Goal: Answer question/provide support

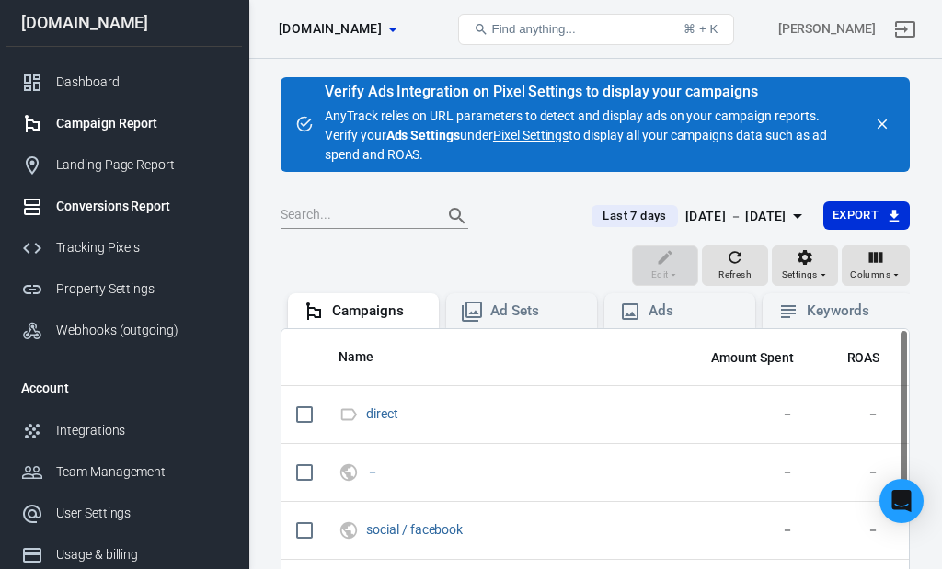
click at [137, 210] on div "Conversions Report" at bounding box center [141, 206] width 171 height 19
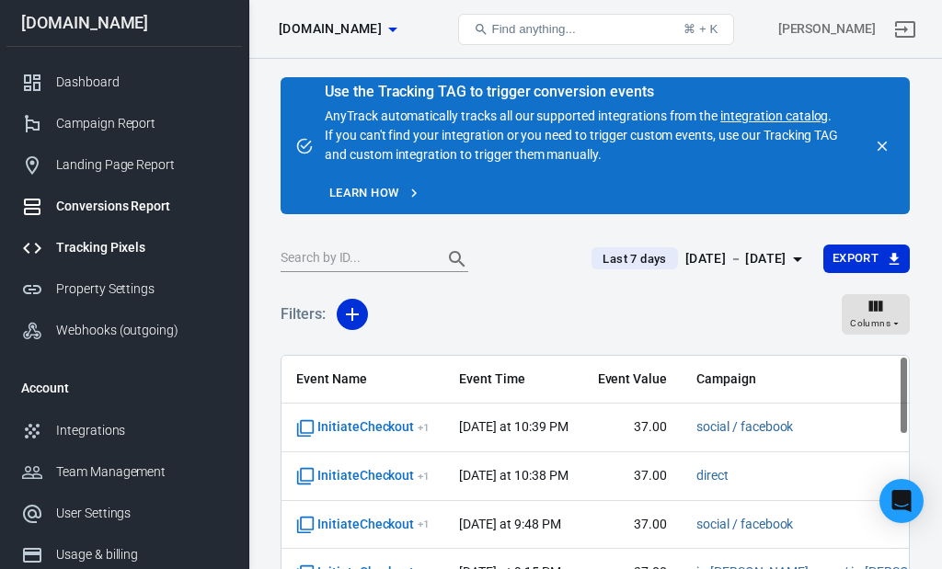
click at [124, 256] on div "Tracking Pixels" at bounding box center [141, 247] width 171 height 19
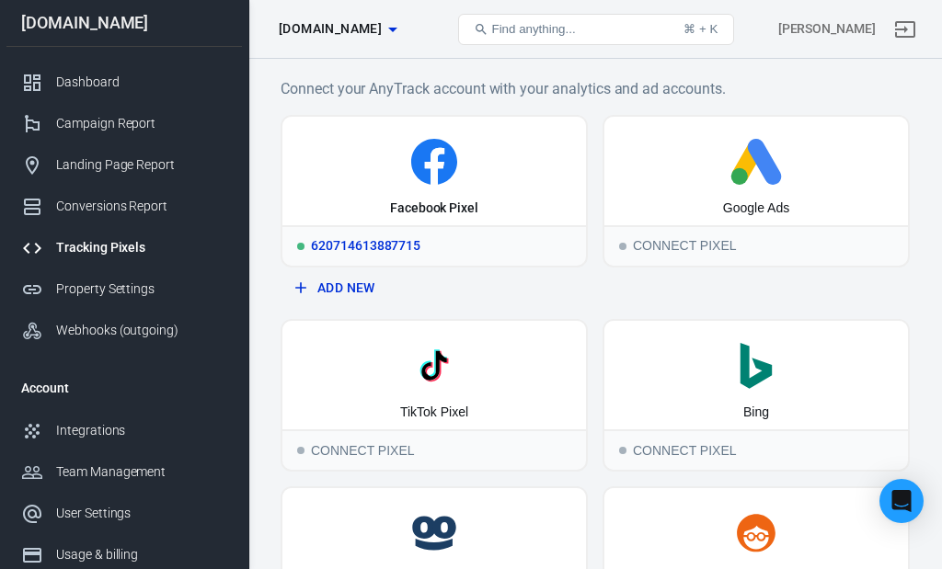
click at [416, 244] on div "620714613887715" at bounding box center [433, 245] width 303 height 40
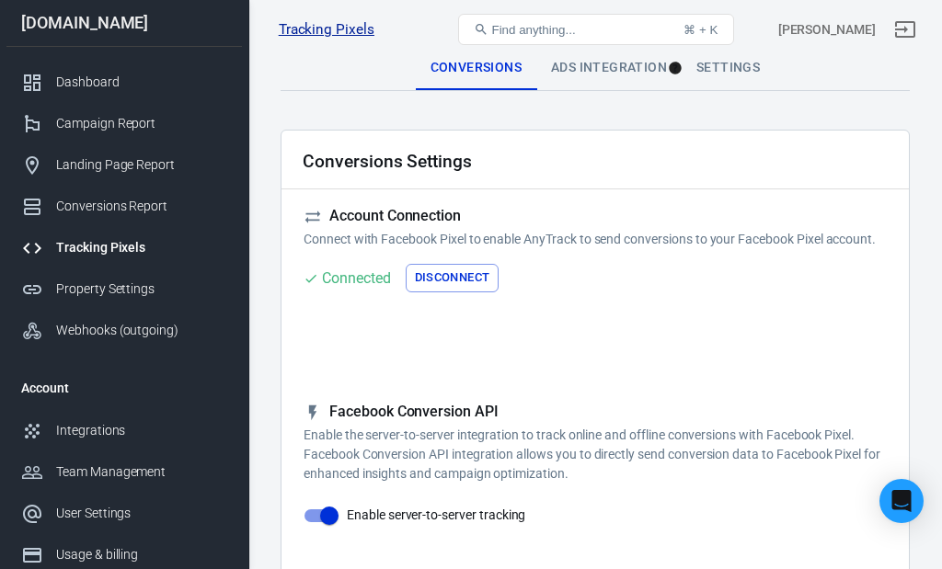
click at [315, 27] on link "Tracking Pixels" at bounding box center [327, 29] width 96 height 19
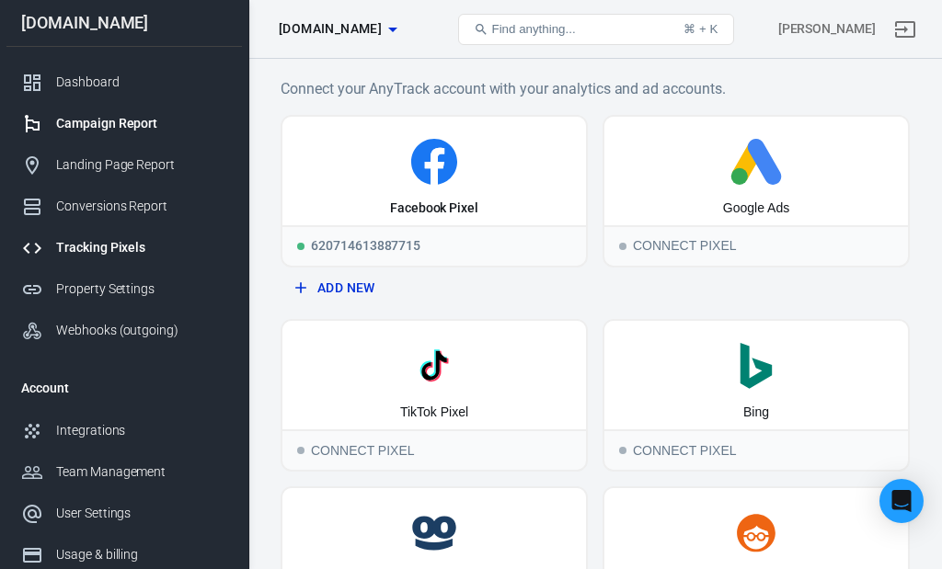
click at [116, 132] on div "Campaign Report" at bounding box center [141, 123] width 171 height 19
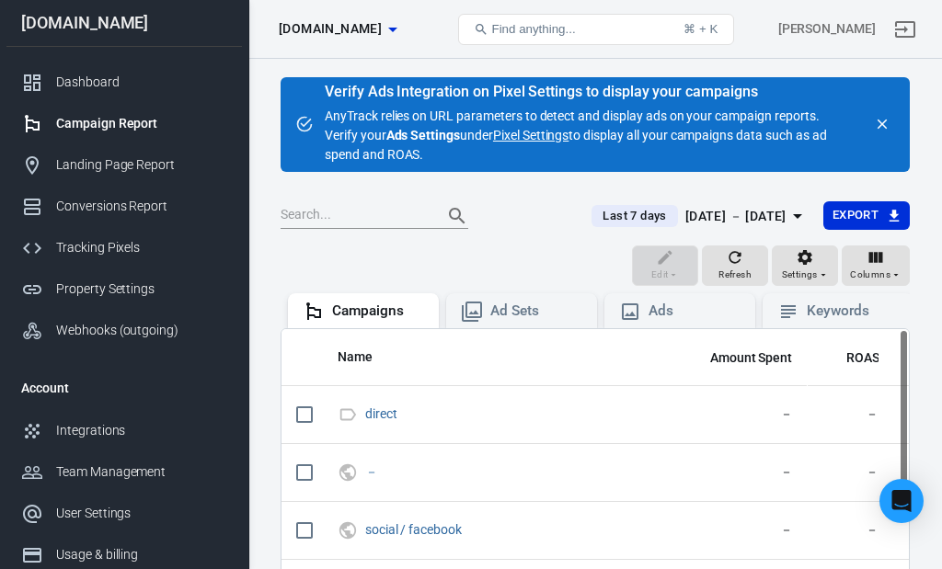
scroll to position [0, 1]
click at [388, 305] on div "Campaigns" at bounding box center [378, 311] width 92 height 19
click at [537, 307] on div "Ad Sets" at bounding box center [536, 311] width 92 height 19
click at [691, 313] on div "Ads" at bounding box center [694, 311] width 92 height 19
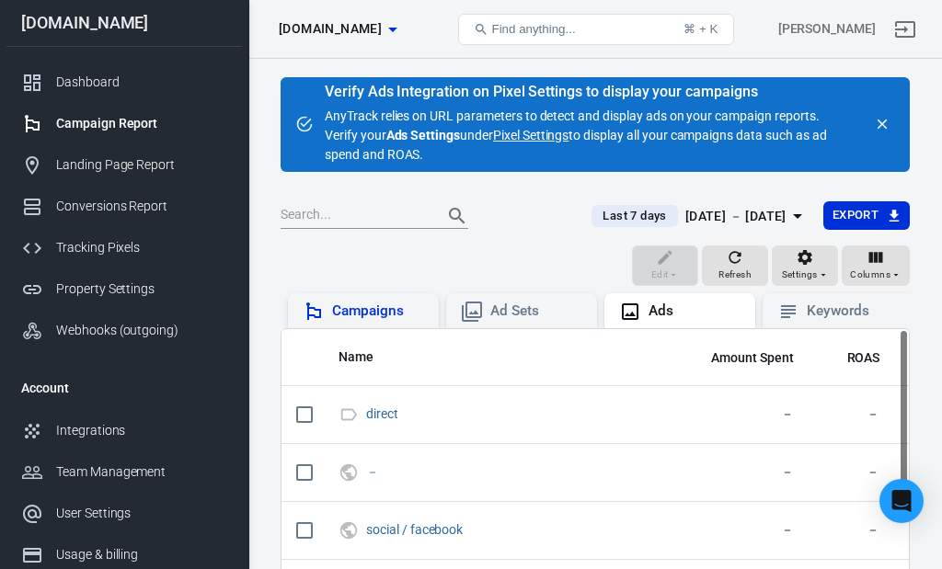
click at [358, 305] on div "Campaigns" at bounding box center [378, 311] width 92 height 19
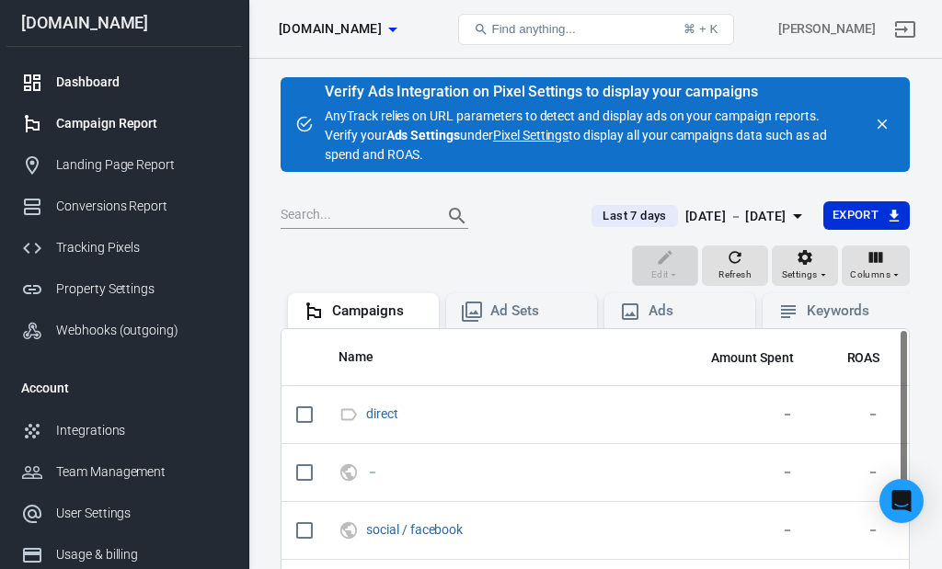
click at [87, 88] on div "Dashboard" at bounding box center [141, 82] width 171 height 19
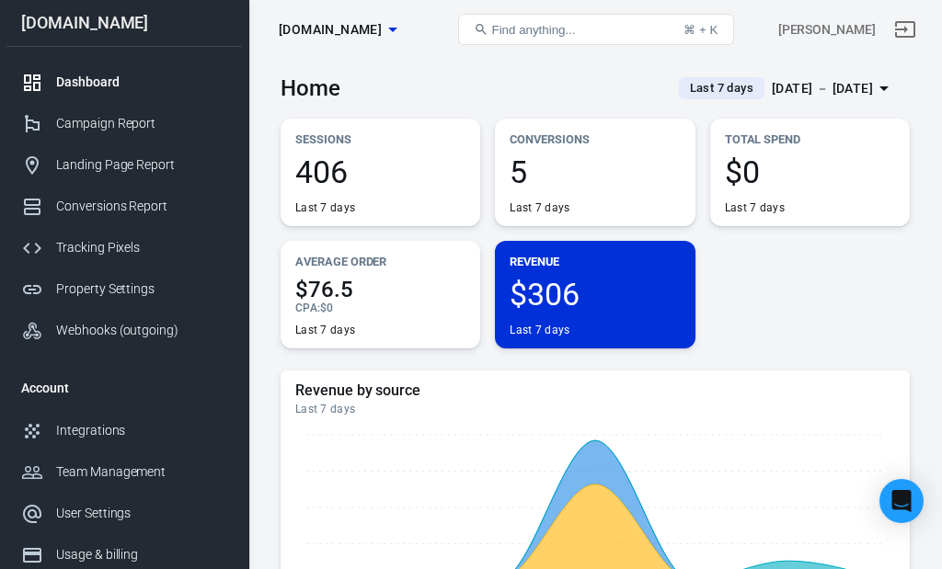
click at [527, 29] on span "Find anything..." at bounding box center [534, 30] width 84 height 14
click at [512, 29] on span "Find anything..." at bounding box center [534, 30] width 84 height 14
click at [479, 27] on icon at bounding box center [481, 29] width 15 height 15
click at [503, 27] on span "Find anything..." at bounding box center [534, 30] width 84 height 14
click at [478, 25] on icon at bounding box center [480, 29] width 11 height 11
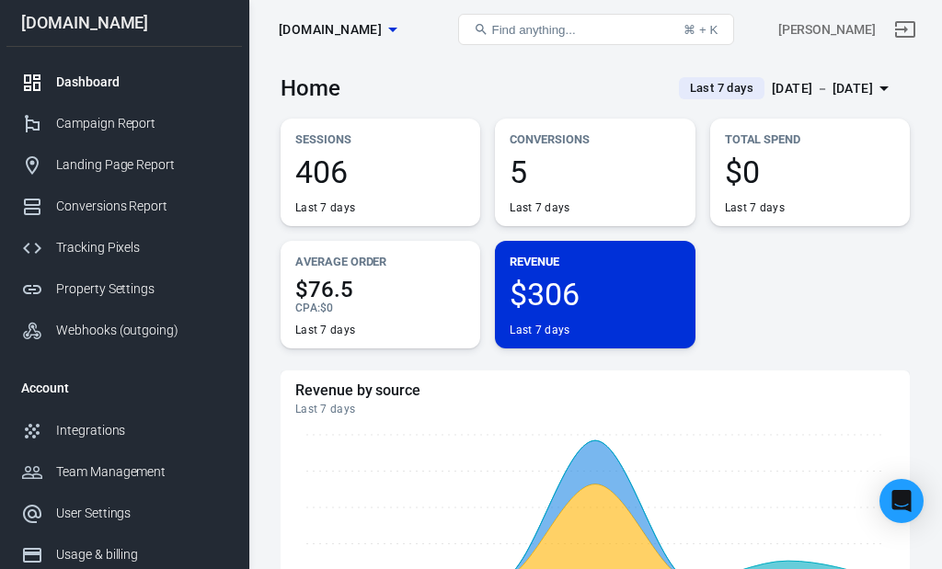
click at [580, 29] on button "Find anything... ⌘ + K" at bounding box center [596, 29] width 276 height 31
click at [478, 25] on icon at bounding box center [480, 29] width 11 height 11
click at [544, 28] on span "Find anything..." at bounding box center [534, 30] width 84 height 14
click at [615, 32] on button "Find anything... ⌘ + K" at bounding box center [596, 29] width 276 height 31
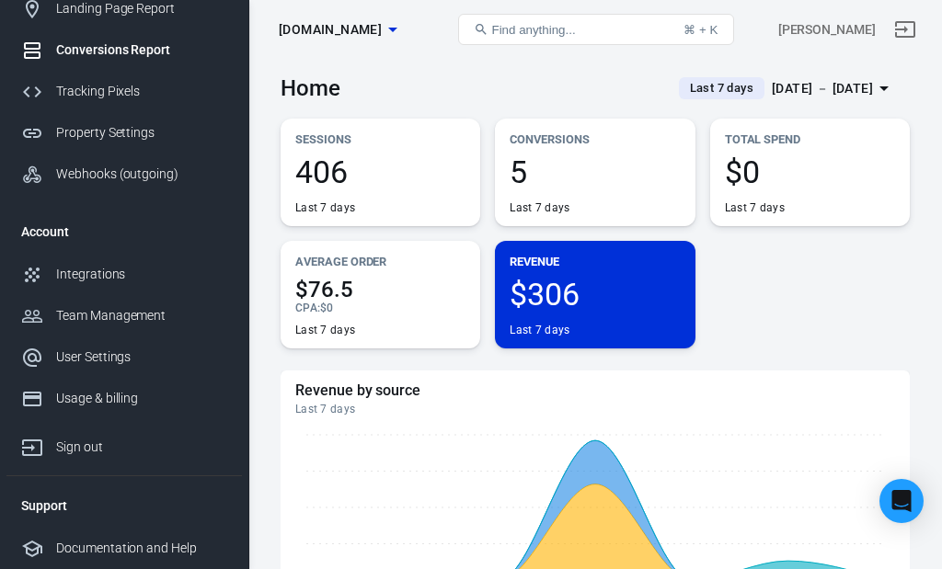
scroll to position [163, 0]
click at [112, 544] on div "Documentation and Help" at bounding box center [141, 548] width 171 height 19
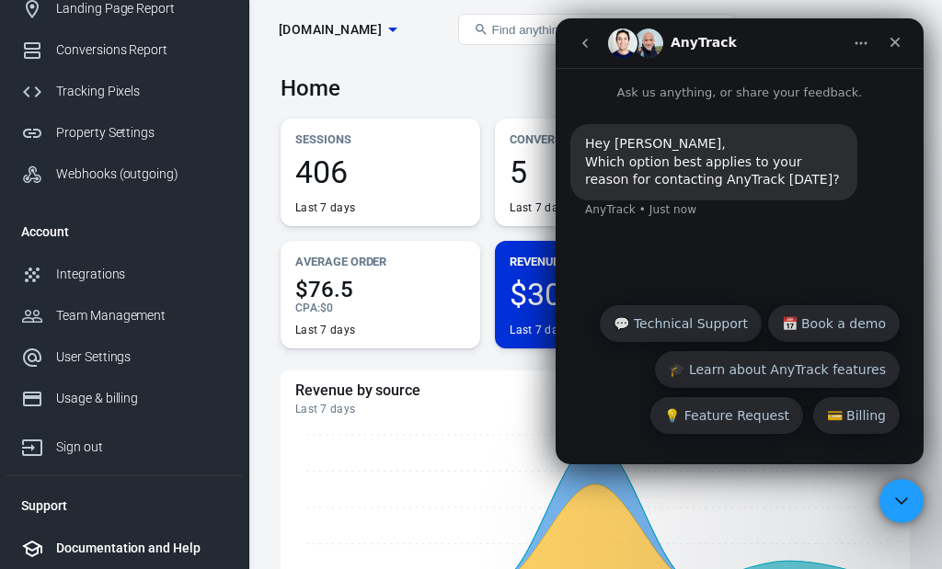
scroll to position [0, 0]
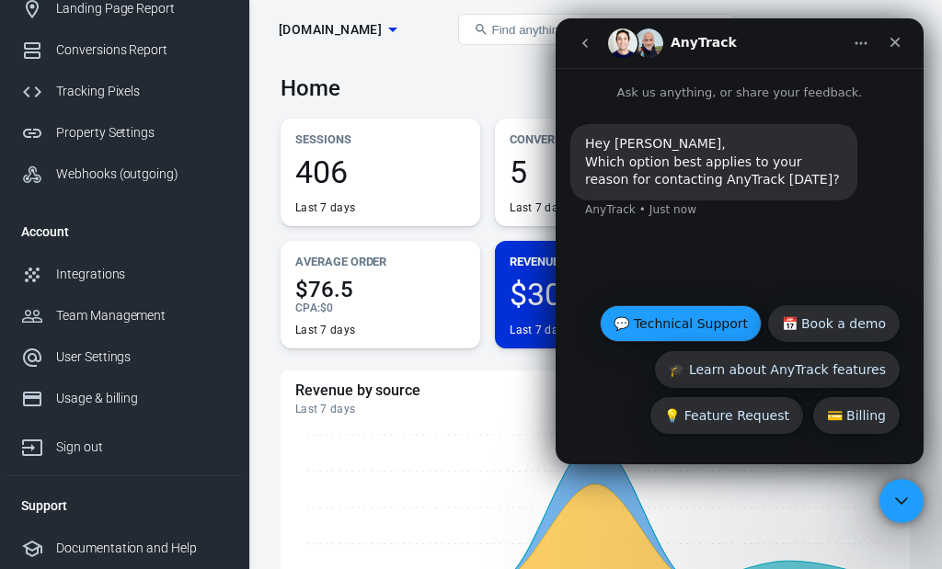
click at [690, 331] on button "💬 Technical Support" at bounding box center [681, 323] width 162 height 37
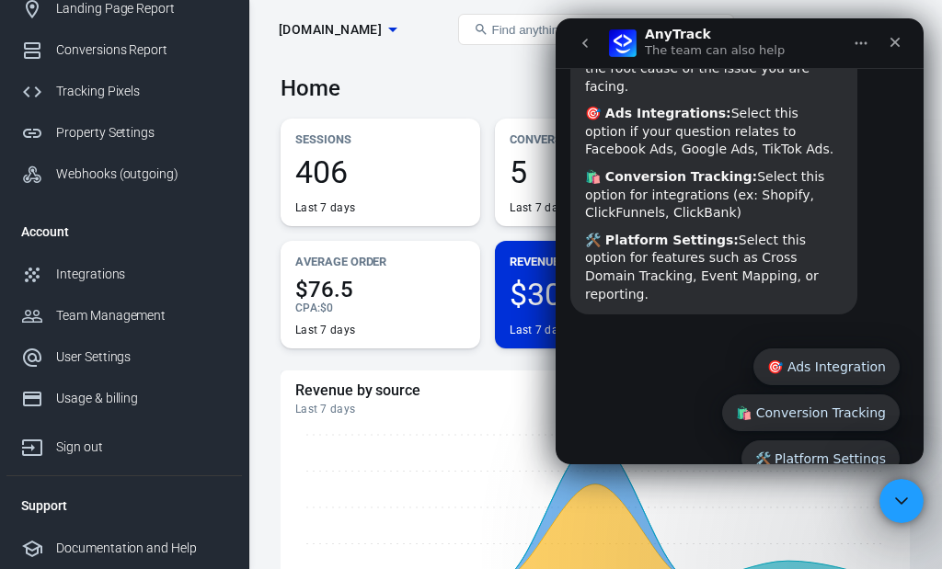
scroll to position [238, 0]
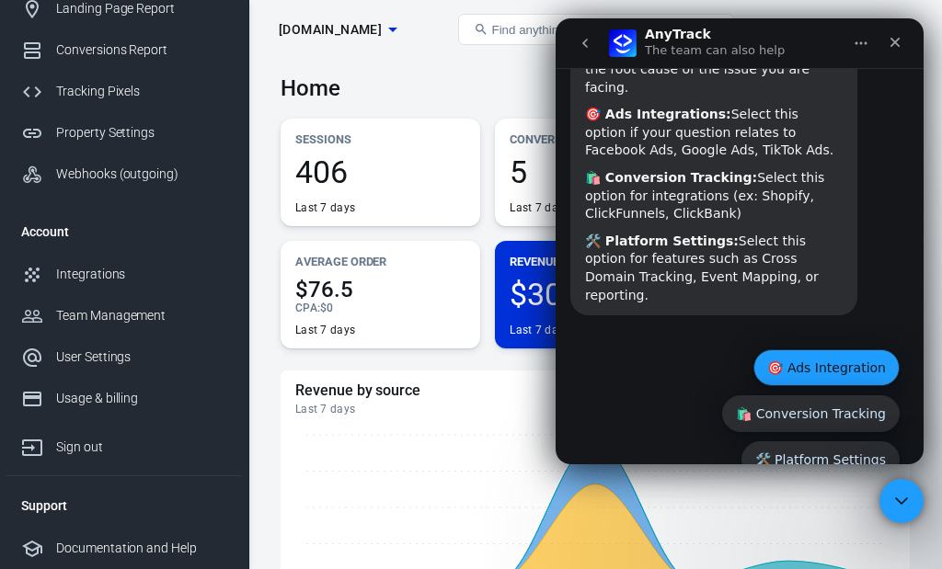
click at [814, 349] on button "🎯 Ads Integration" at bounding box center [826, 367] width 146 height 37
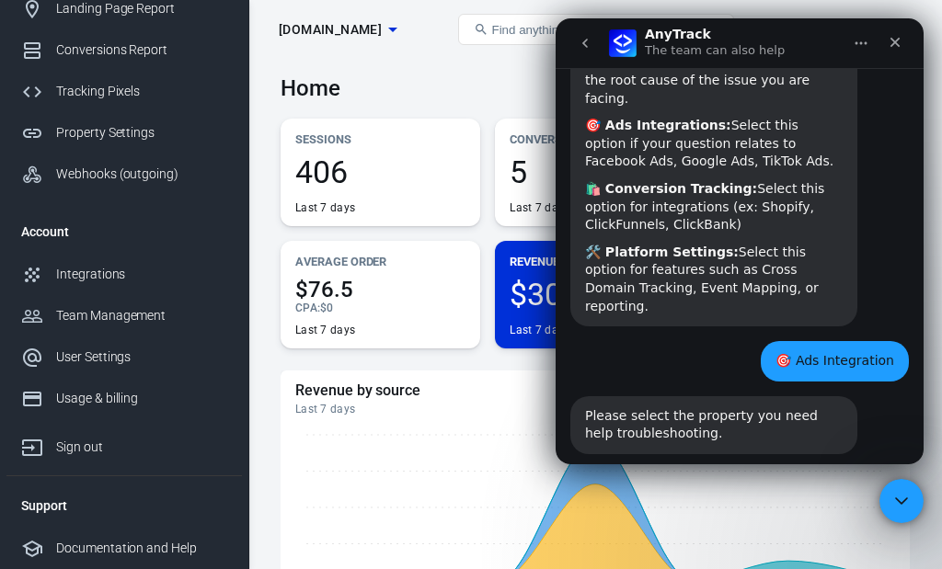
scroll to position [274, 0]
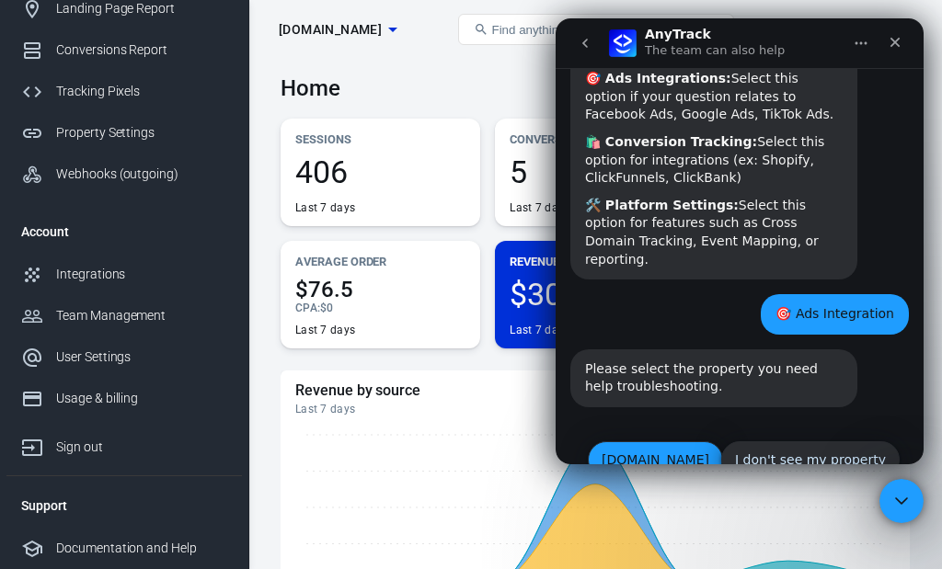
click at [667, 441] on button "[DOMAIN_NAME]" at bounding box center [655, 459] width 135 height 37
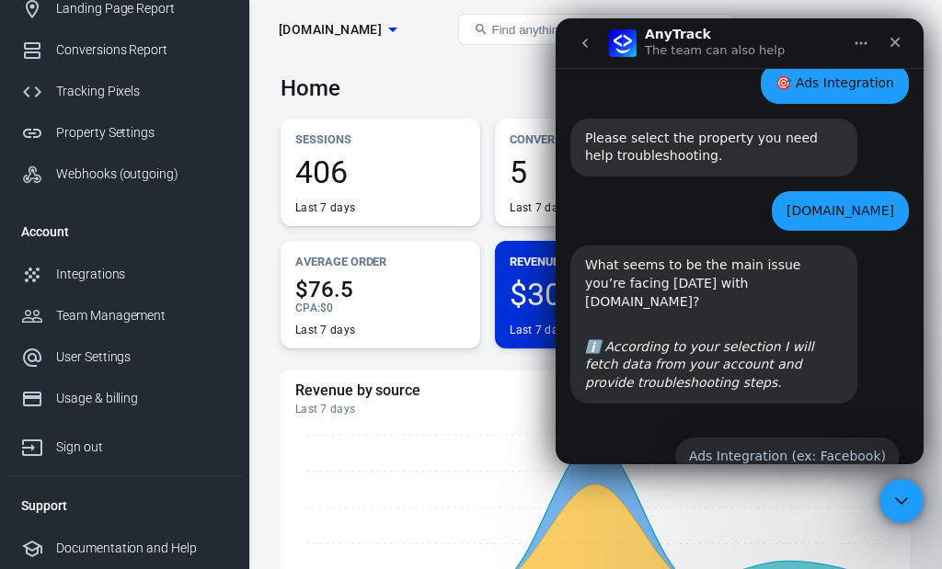
scroll to position [523, 0]
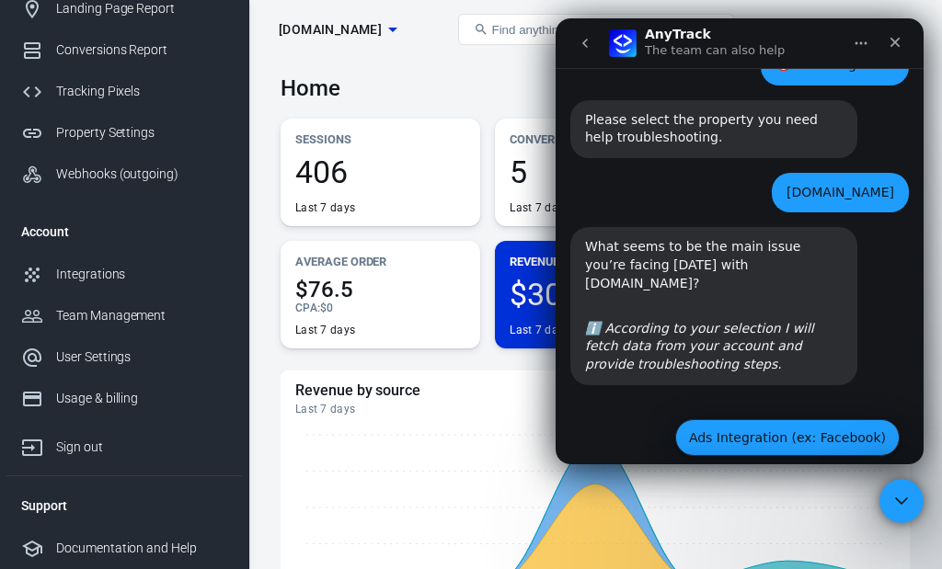
click at [765, 419] on button "Ads Integration (ex: Facebook)" at bounding box center [787, 437] width 224 height 37
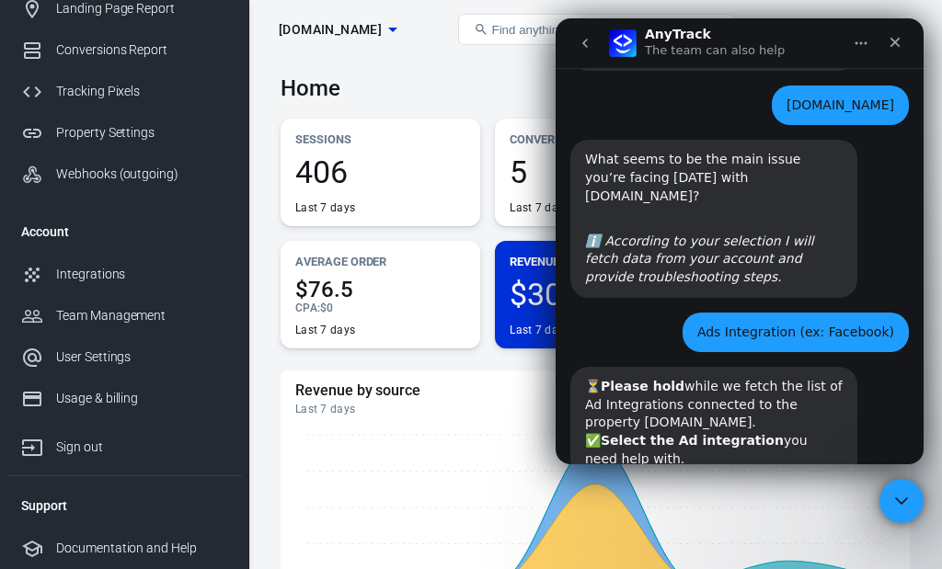
scroll to position [658, 0]
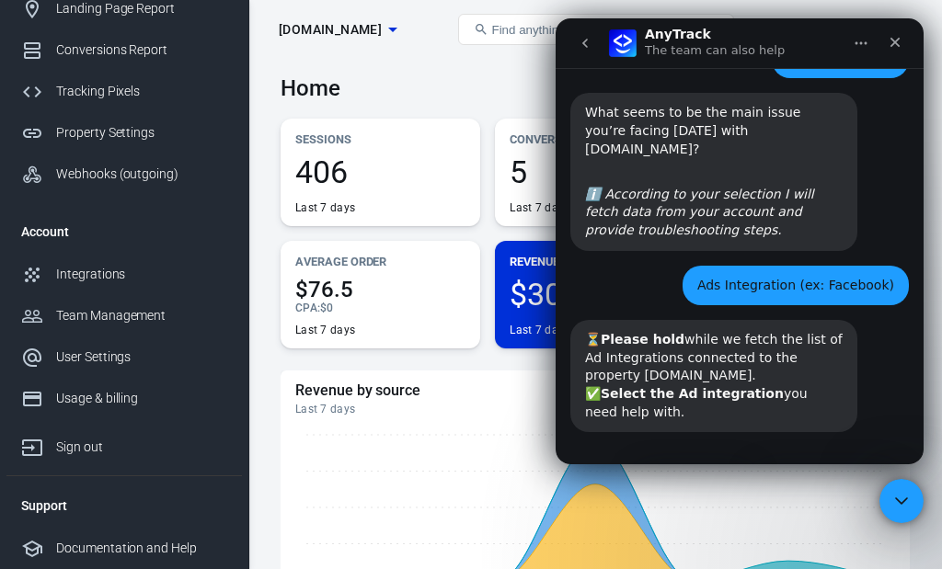
click at [704, 466] on button "FacebookPixel" at bounding box center [694, 484] width 118 height 37
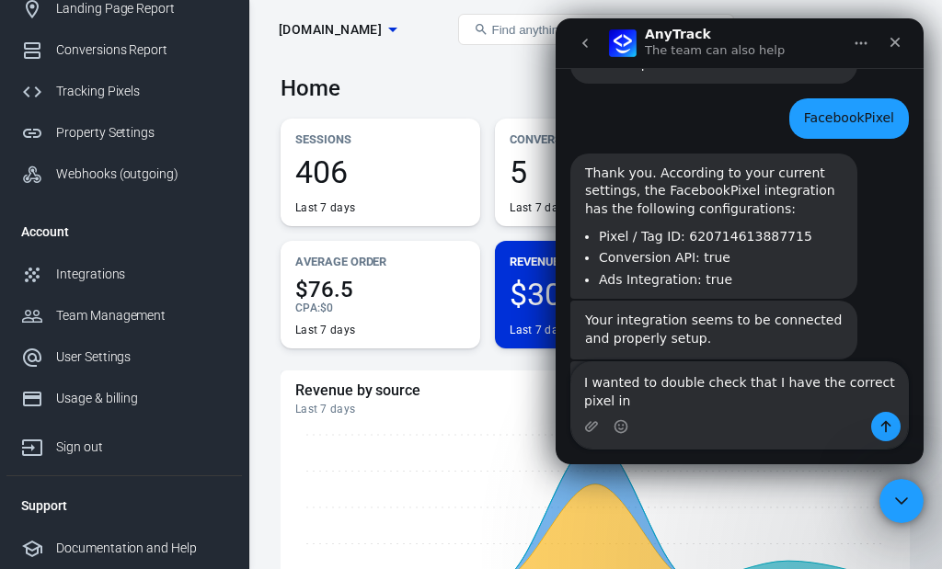
scroll to position [1025, 0]
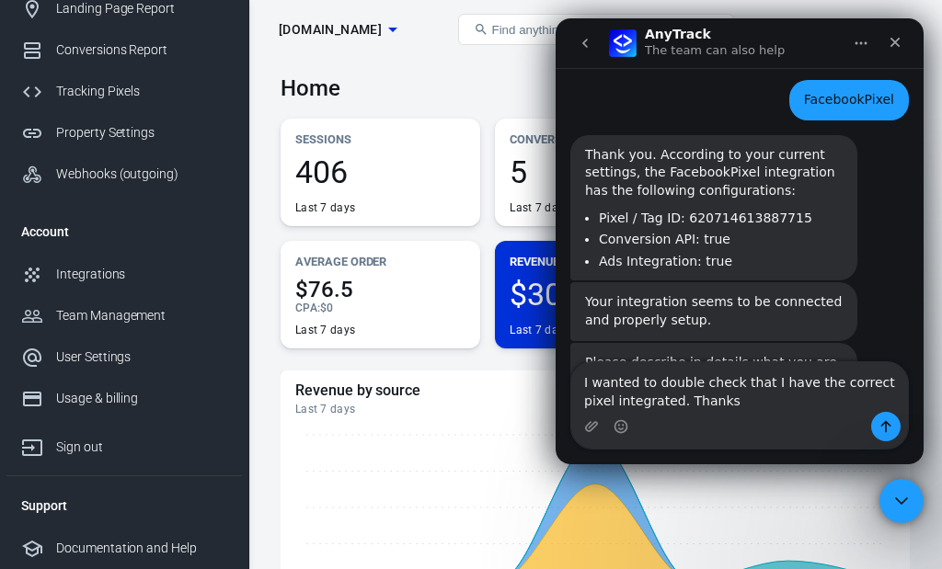
type textarea "I wanted to double check that I have the correct pixel integrated. Thanks!"
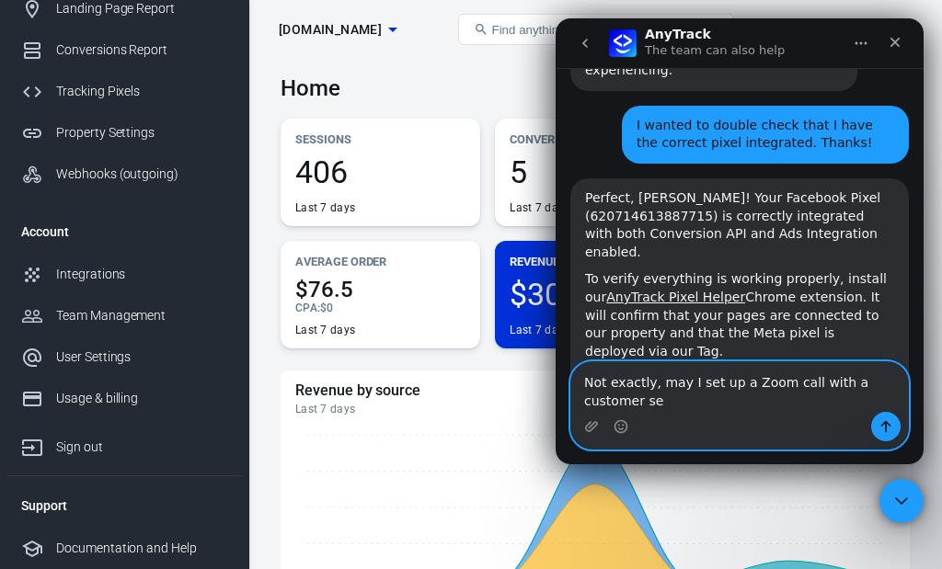
scroll to position [1350, 0]
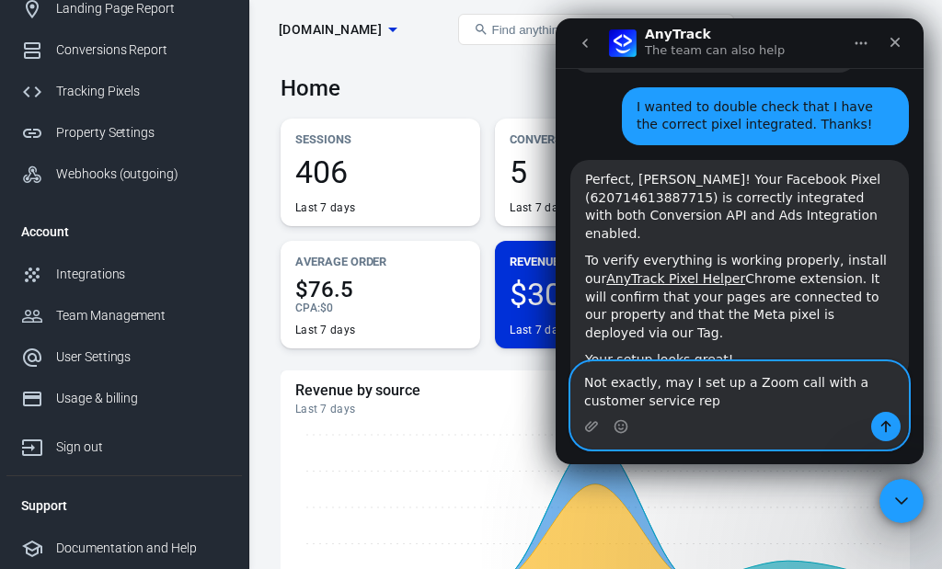
type textarea "Not exactly, may I set up a Zoom call with a customer service rep?"
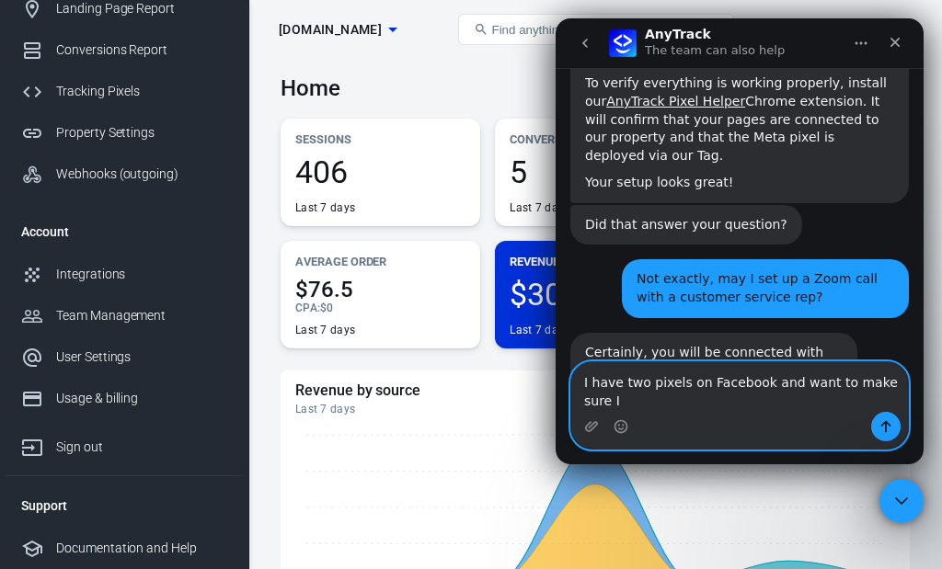
scroll to position [1546, 0]
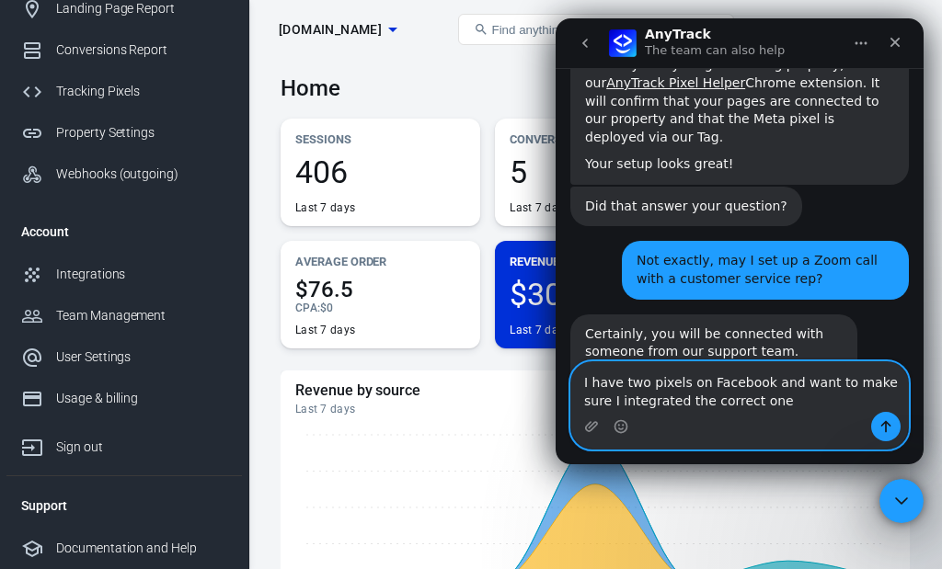
type textarea "I have two pixels on Facebook and want to make sure I integrated the correct on…"
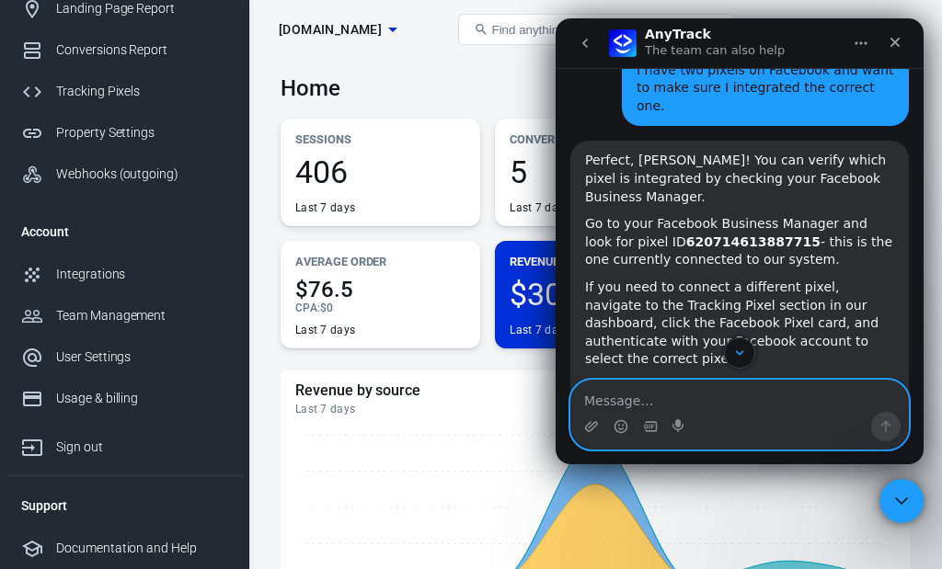
scroll to position [1952, 0]
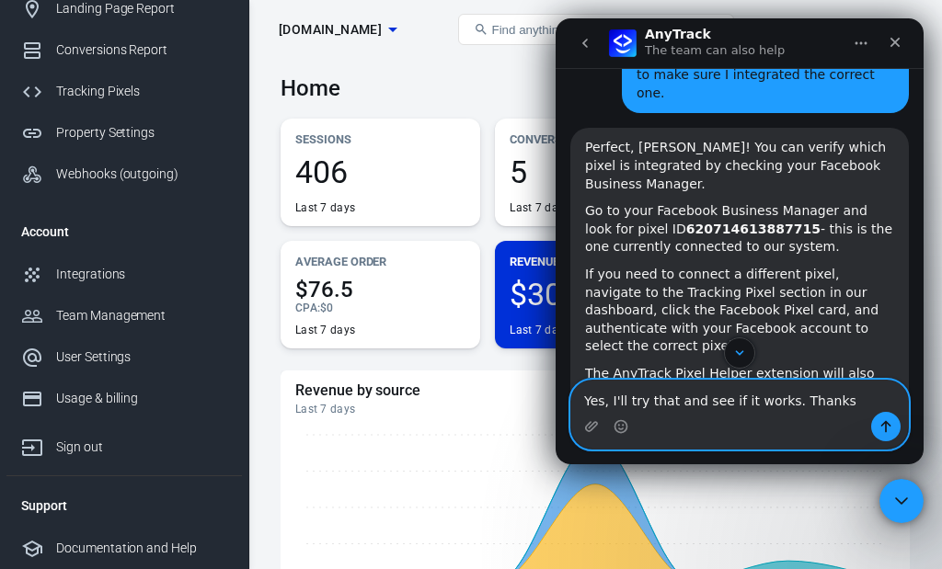
type textarea "Yes, I'll try that and see if it works. Thanks!"
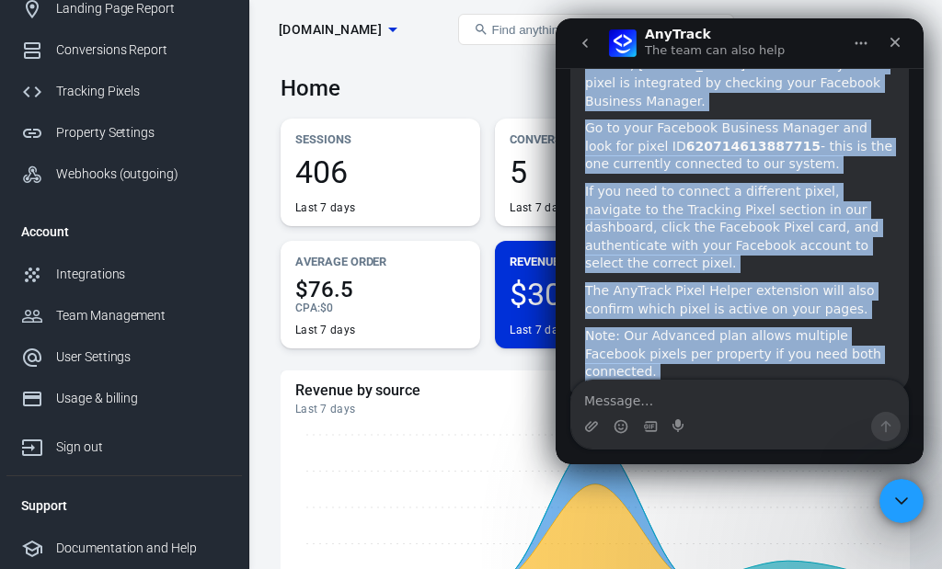
scroll to position [2005, 0]
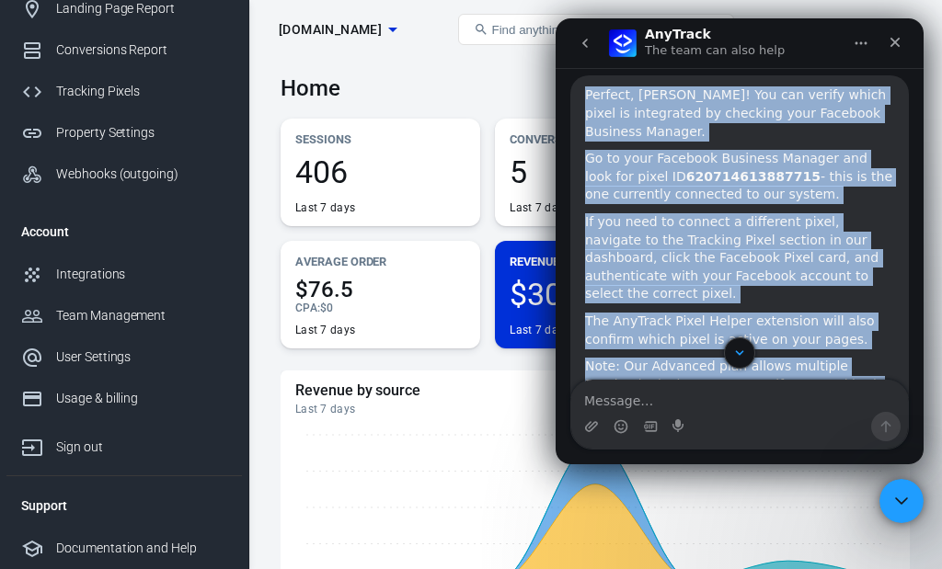
drag, startPoint x: 585, startPoint y: 168, endPoint x: 842, endPoint y: 244, distance: 267.4
click at [842, 244] on div "Perfect, Kerrie! You can verify which pixel is integrated by checking your Face…" at bounding box center [739, 249] width 338 height 348
copy div "Perfect, Kerrie! You can verify which pixel is integrated by checking your Face…"
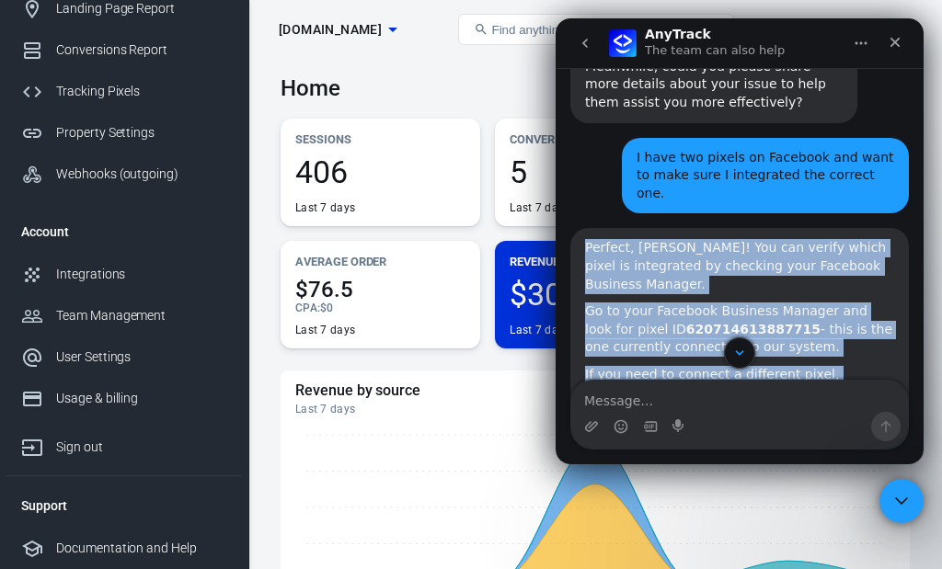
scroll to position [1837, 0]
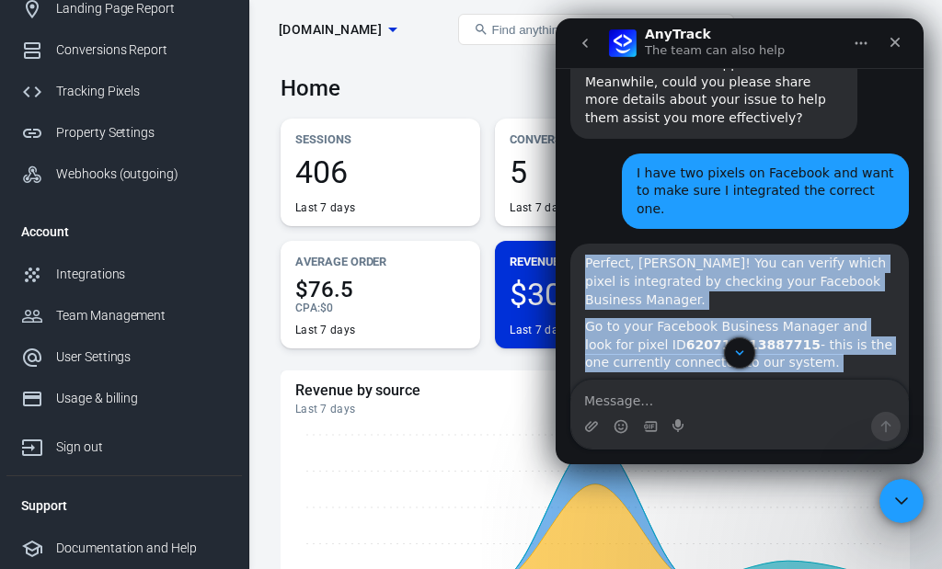
click at [792, 382] on div "If you need to connect a different pixel, navigate to the Tracking Pixel sectio…" at bounding box center [739, 427] width 309 height 90
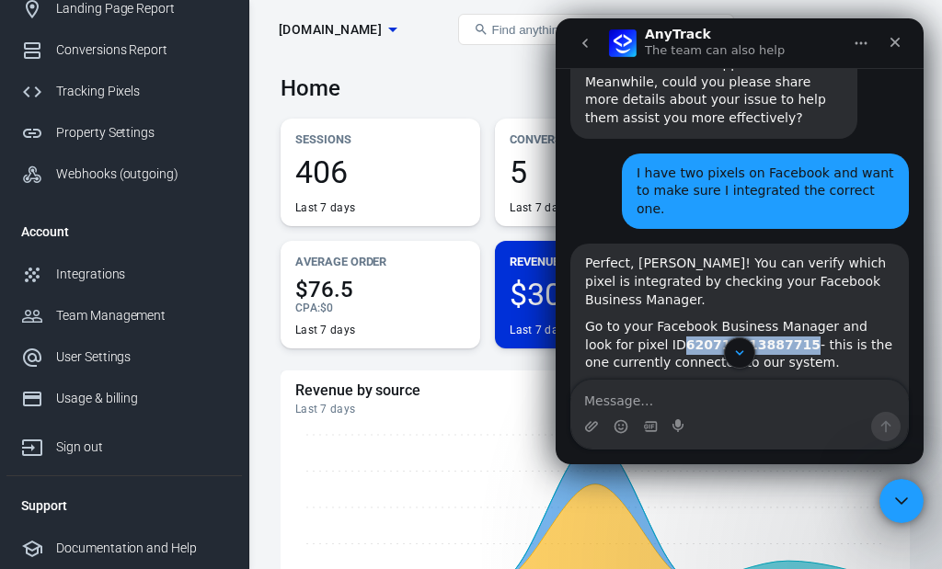
drag, startPoint x: 767, startPoint y: 220, endPoint x: 649, endPoint y: 224, distance: 117.8
click at [649, 318] on div "Go to your Facebook Business Manager and look for pixel ID 620714613887715 - th…" at bounding box center [739, 345] width 309 height 54
copy div "620714613887715"
click at [115, 86] on div "Tracking Pixels" at bounding box center [141, 91] width 171 height 19
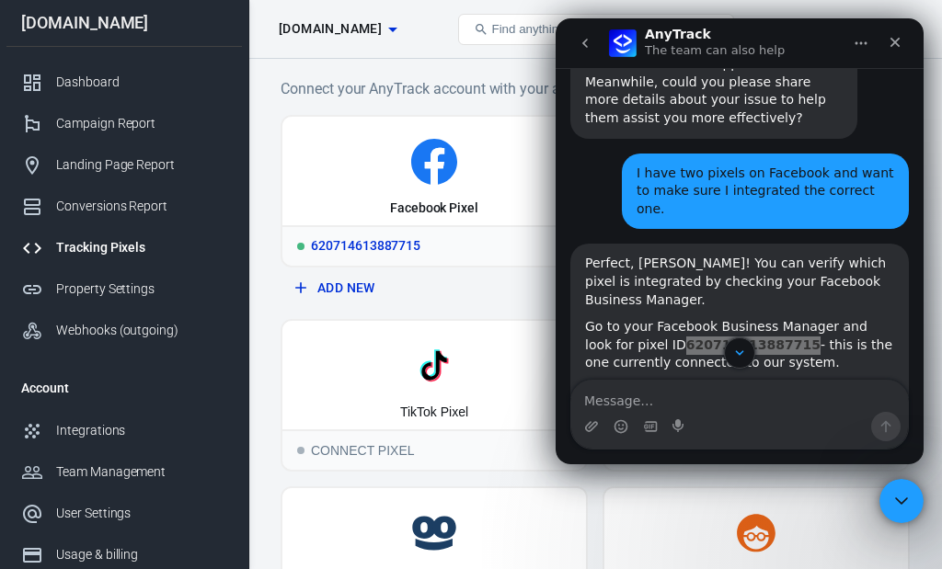
click at [433, 203] on div "Facebook Pixel" at bounding box center [434, 209] width 88 height 18
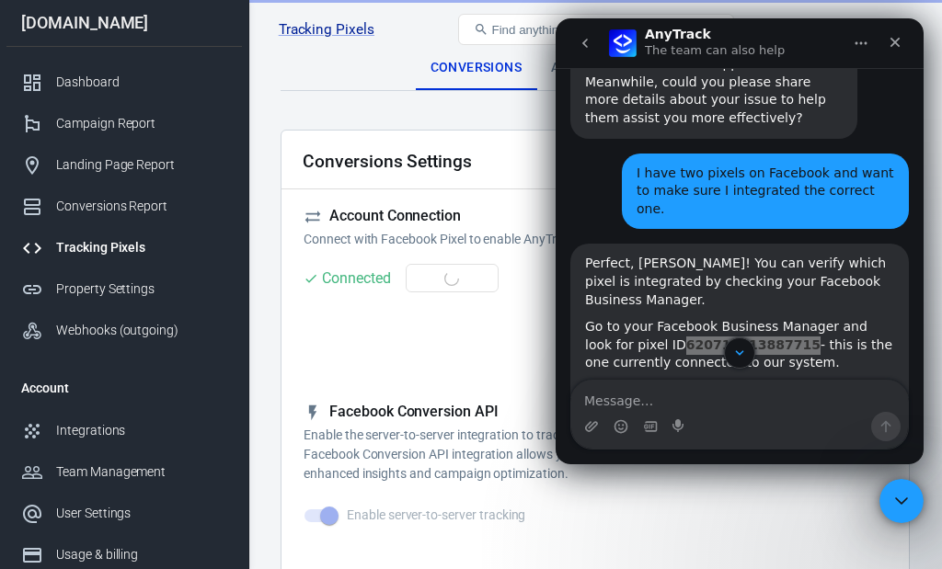
checkbox input "true"
type input "ViewContent"
checkbox input "true"
type input "SubmitApplication"
checkbox input "true"
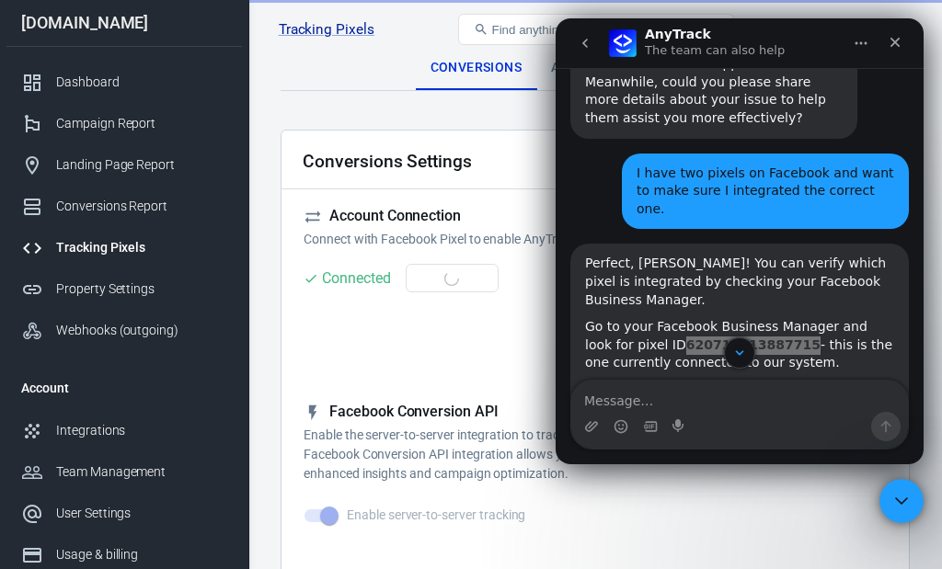
type input "ViewContent"
checkbox input "true"
type input "AddToCart"
checkbox input "true"
type input "InitiateCheckout"
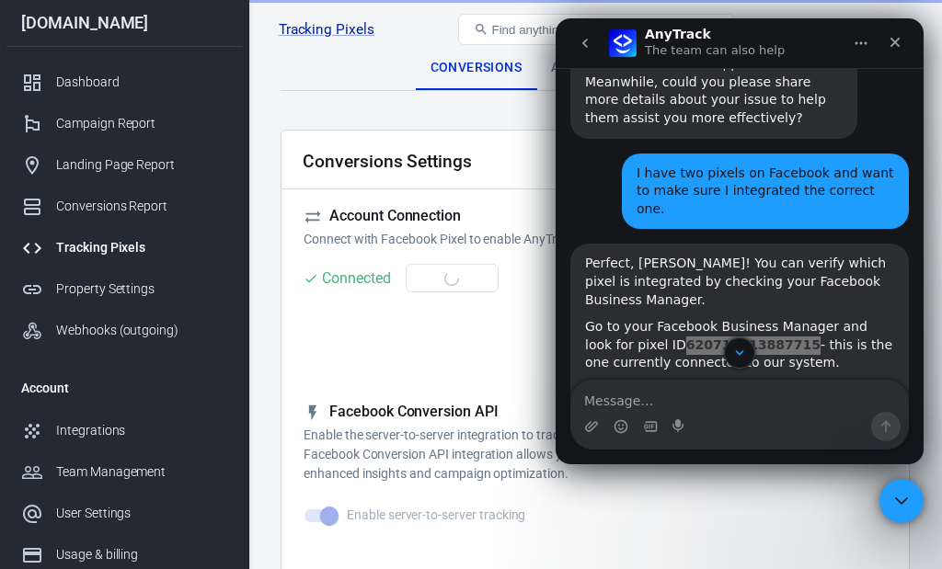
checkbox input "true"
type input "Lead"
checkbox input "true"
type input "CompleteRegistration"
checkbox input "true"
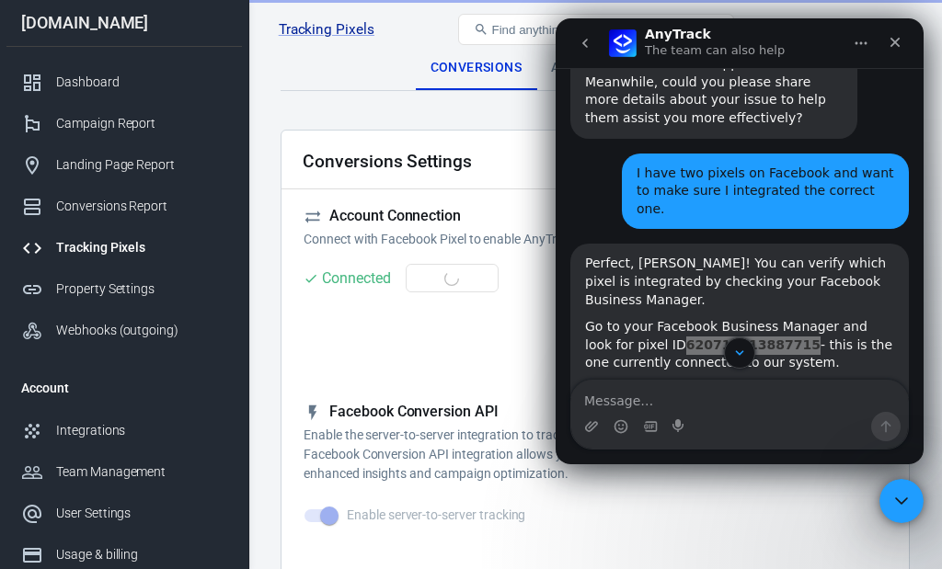
type input "Purchase"
checkbox input "true"
type input "AddPaymentInfo"
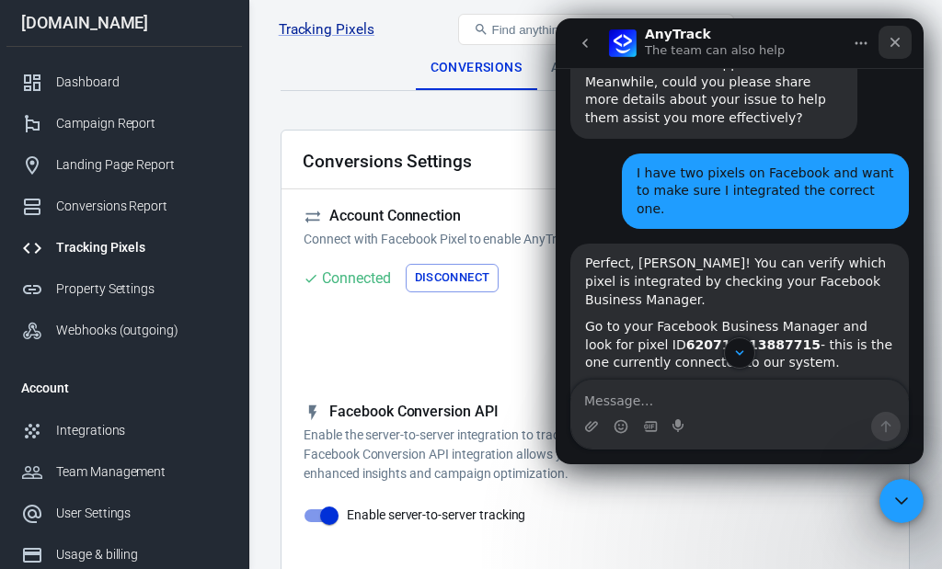
click at [893, 44] on icon "Close" at bounding box center [895, 43] width 10 height 10
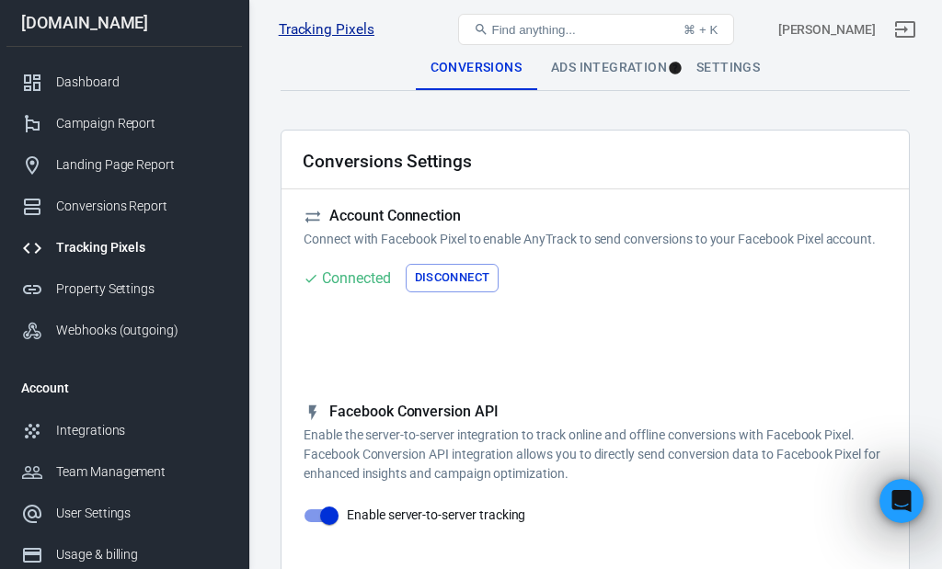
click at [341, 31] on link "Tracking Pixels" at bounding box center [327, 29] width 96 height 19
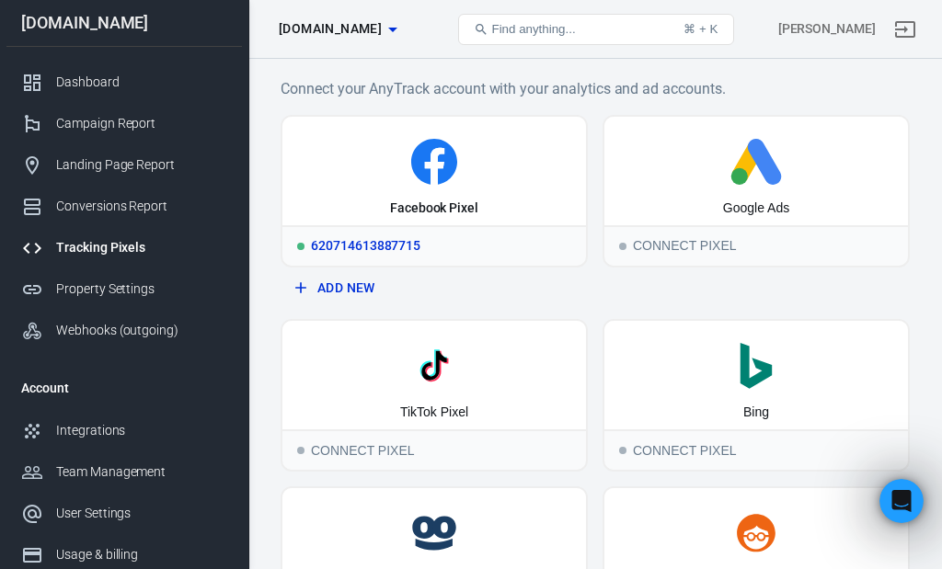
click at [387, 245] on div "620714613887715" at bounding box center [433, 245] width 303 height 40
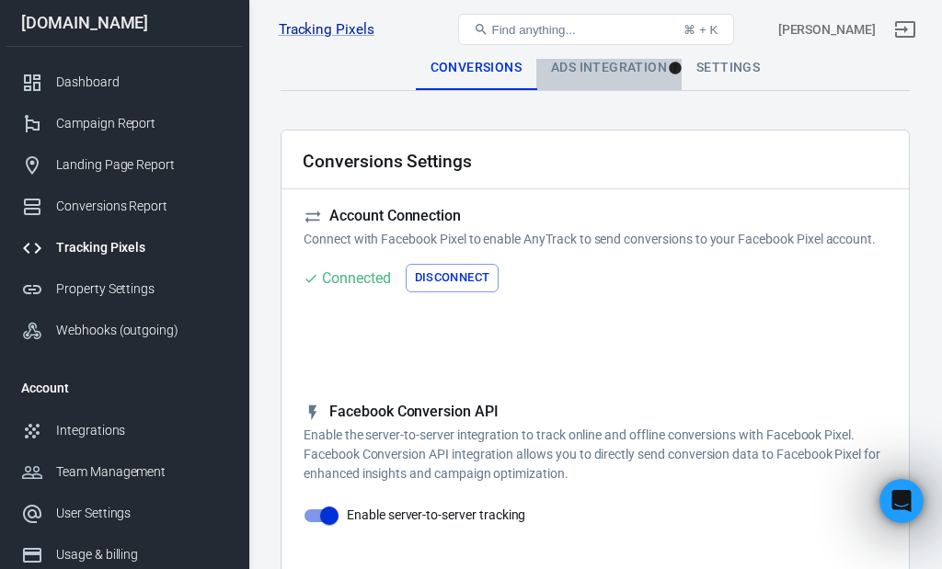
click at [612, 65] on div "Ads Integration" at bounding box center [608, 68] width 145 height 44
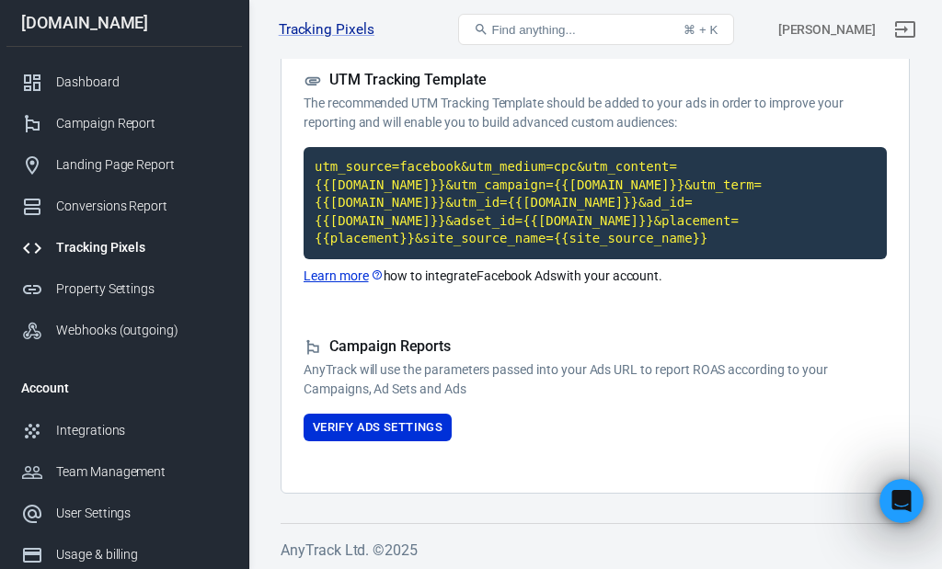
scroll to position [147, 0]
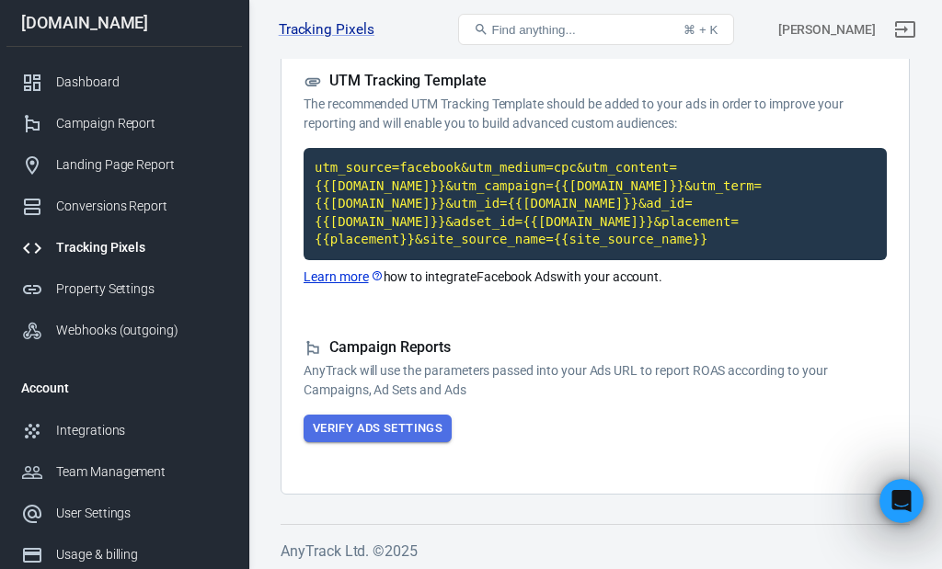
click at [404, 425] on button "Verify Ads Settings" at bounding box center [377, 429] width 148 height 29
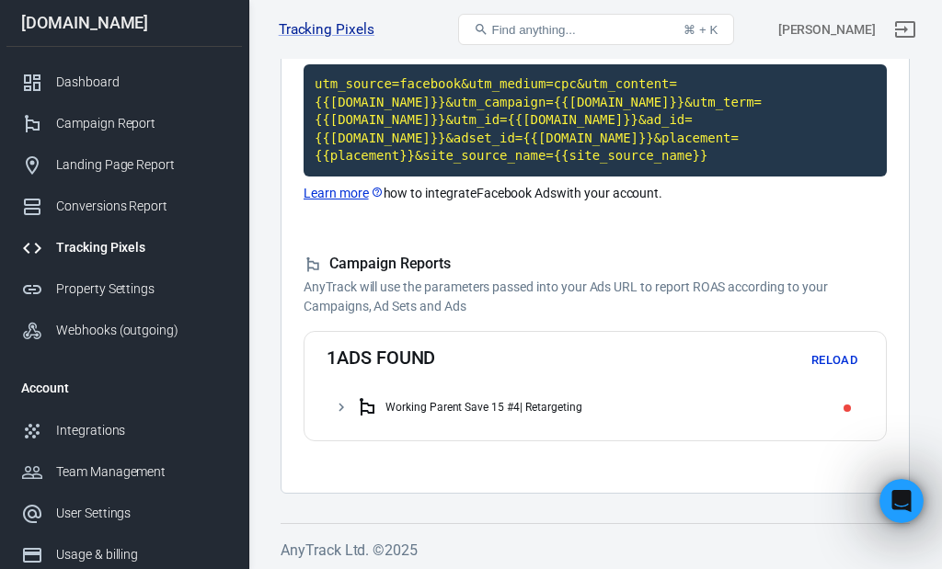
scroll to position [230, 0]
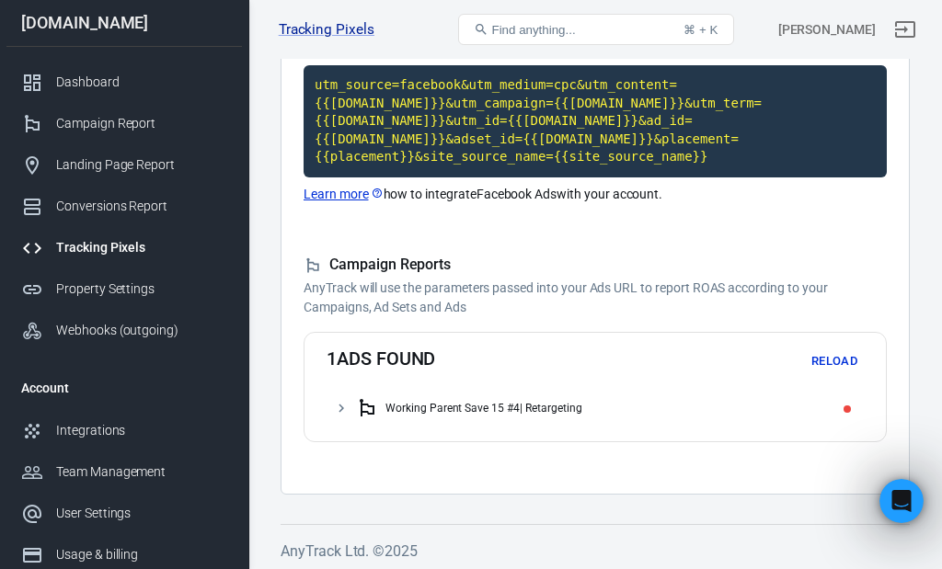
click at [555, 405] on div "Working Parent Save 15 #4| Retargeting" at bounding box center [483, 408] width 196 height 13
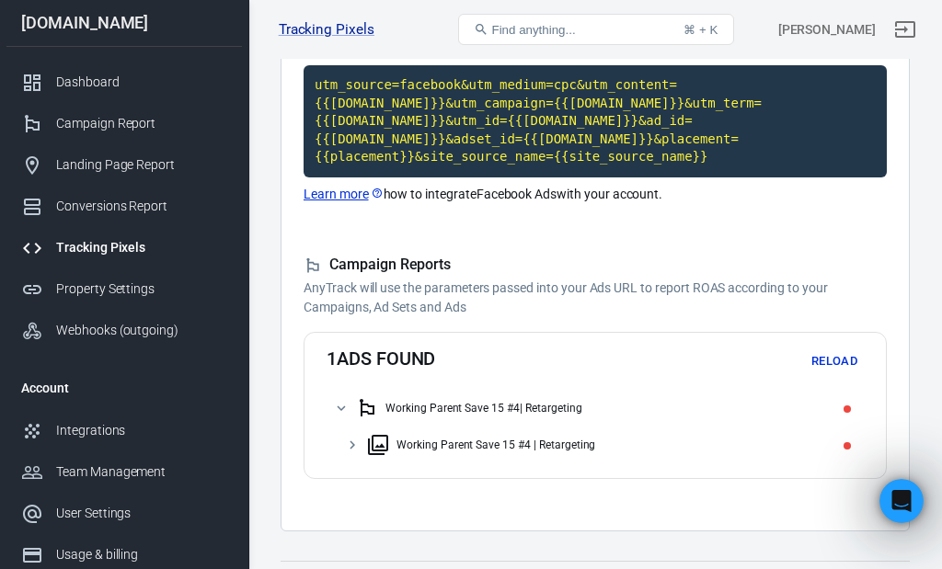
click at [556, 439] on div "Working Parent Save 15 #4 | Retargeting" at bounding box center [495, 445] width 199 height 13
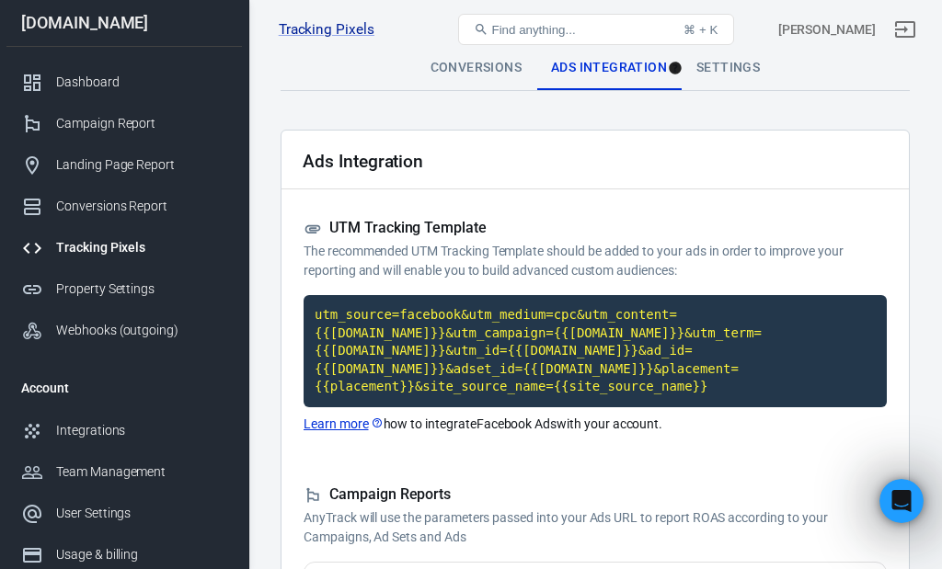
scroll to position [0, 0]
click at [340, 29] on link "Tracking Pixels" at bounding box center [327, 29] width 96 height 19
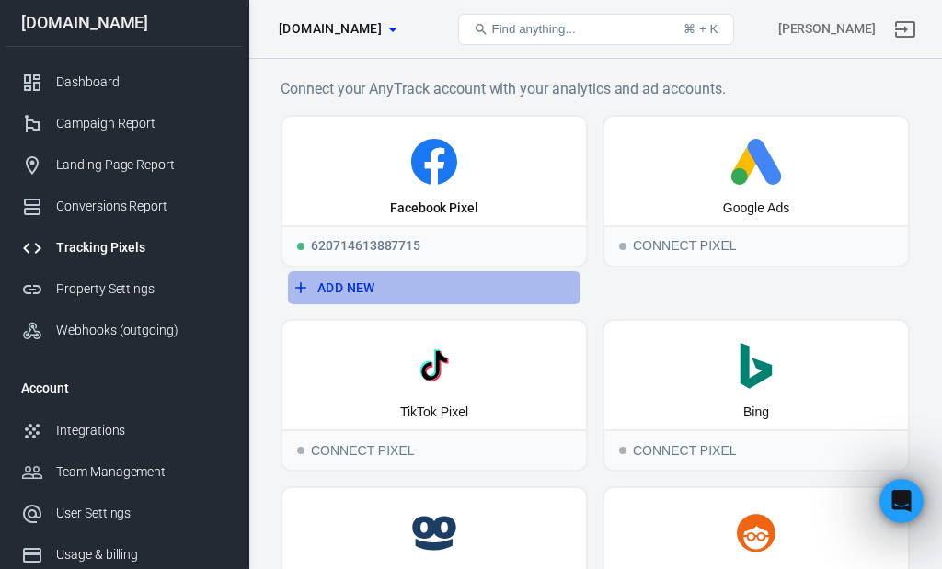
click at [349, 285] on button "Add New" at bounding box center [434, 288] width 292 height 34
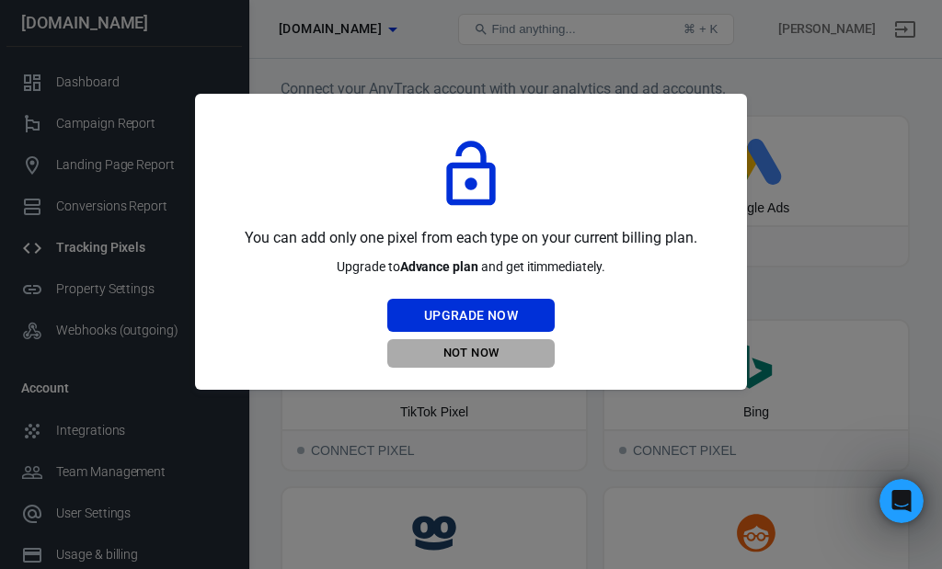
click at [472, 351] on button "Not Now" at bounding box center [470, 353] width 167 height 29
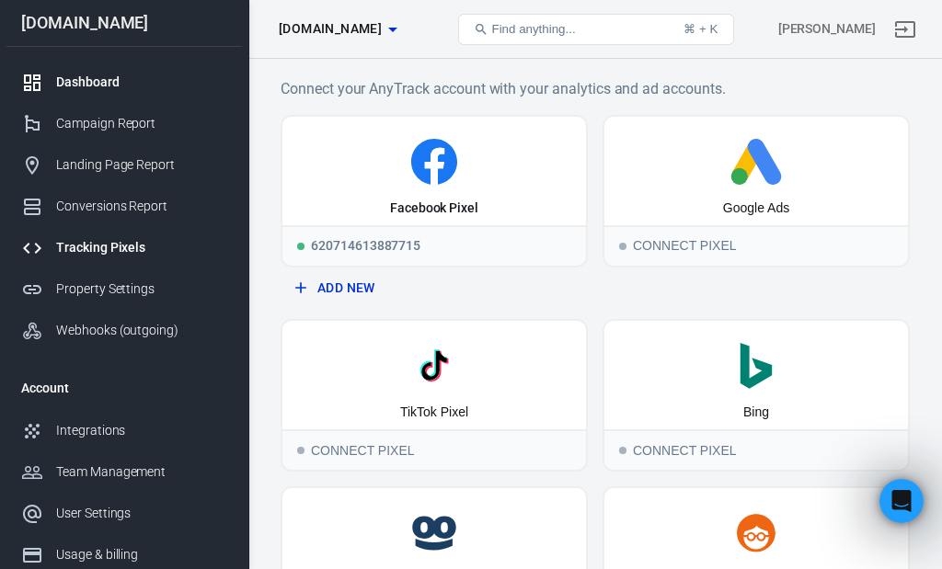
click at [84, 87] on div "Dashboard" at bounding box center [141, 82] width 171 height 19
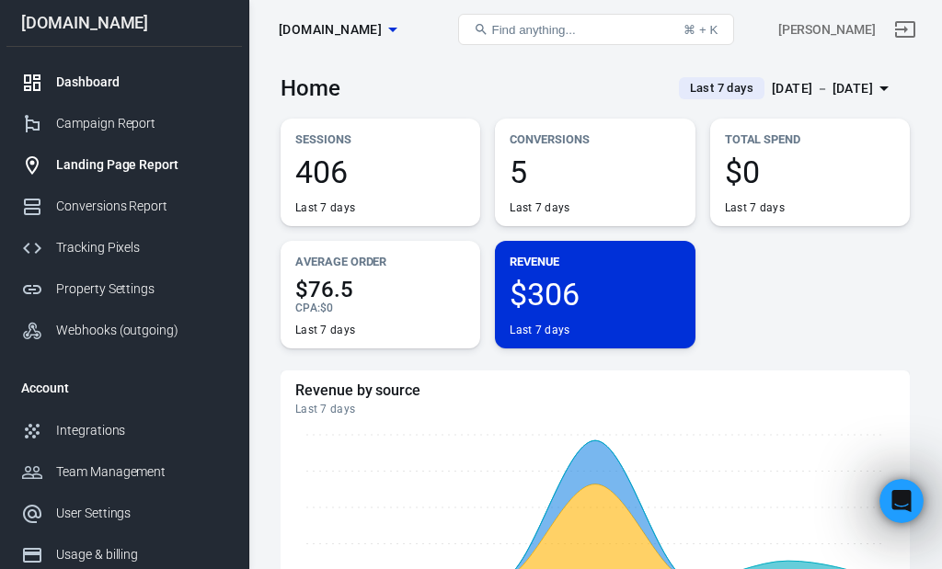
click at [135, 170] on div "Landing Page Report" at bounding box center [141, 164] width 171 height 19
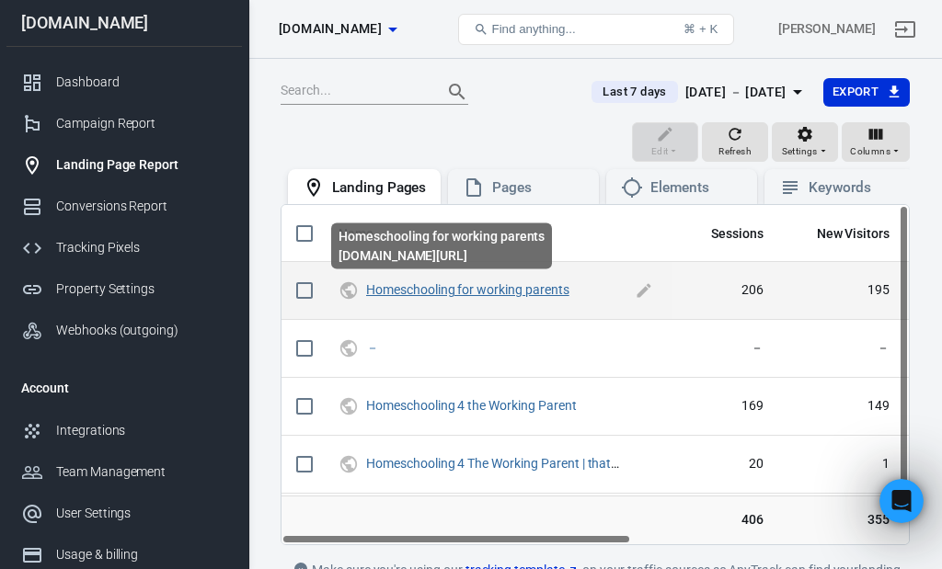
click at [481, 292] on link "Homeschooling for working parents" at bounding box center [467, 289] width 203 height 15
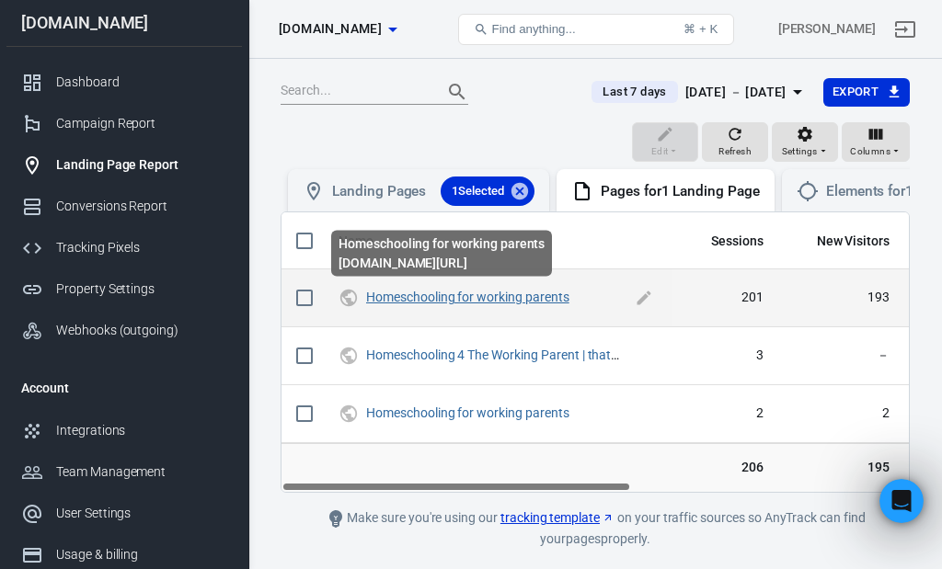
click at [479, 292] on link "Homeschooling for working parents" at bounding box center [467, 297] width 203 height 15
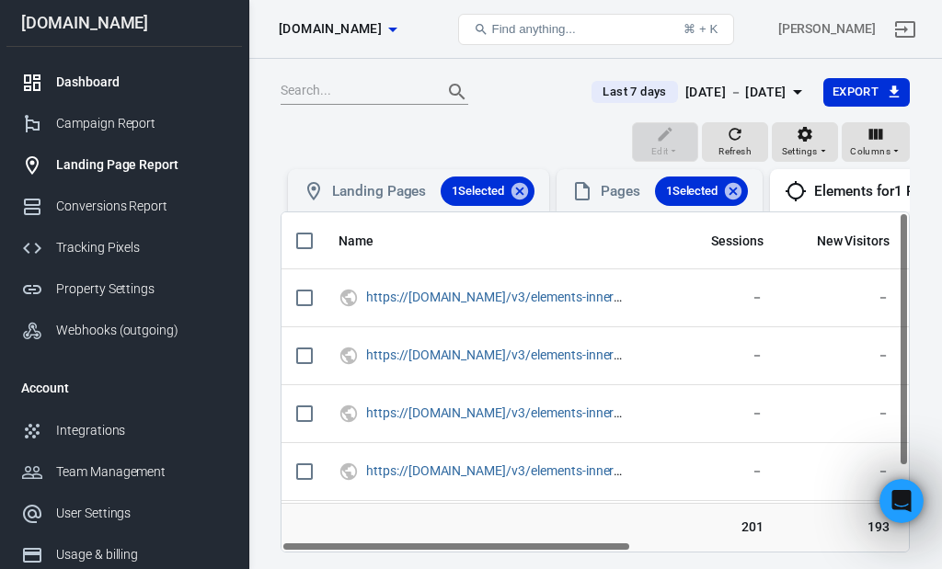
click at [91, 82] on div "Dashboard" at bounding box center [141, 82] width 171 height 19
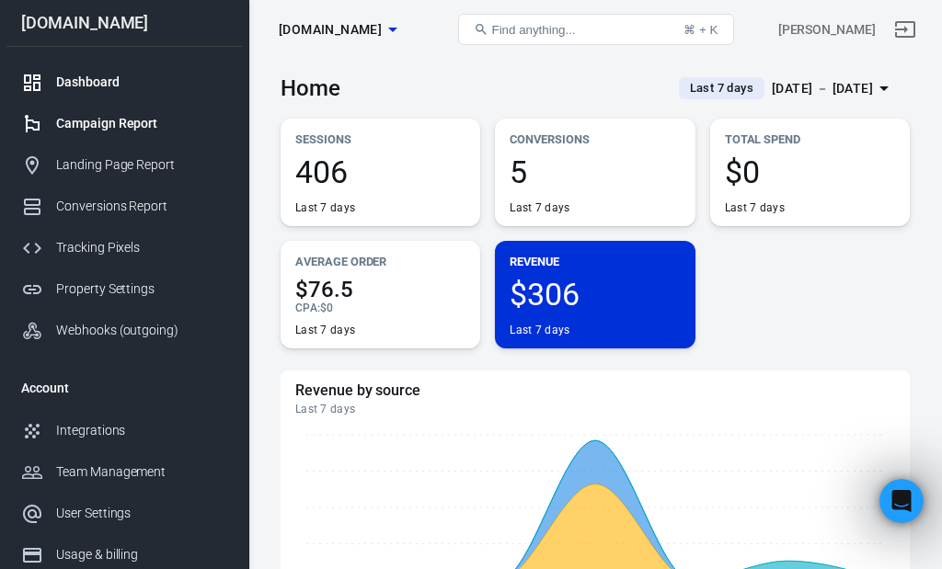
click at [98, 128] on div "Campaign Report" at bounding box center [141, 123] width 171 height 19
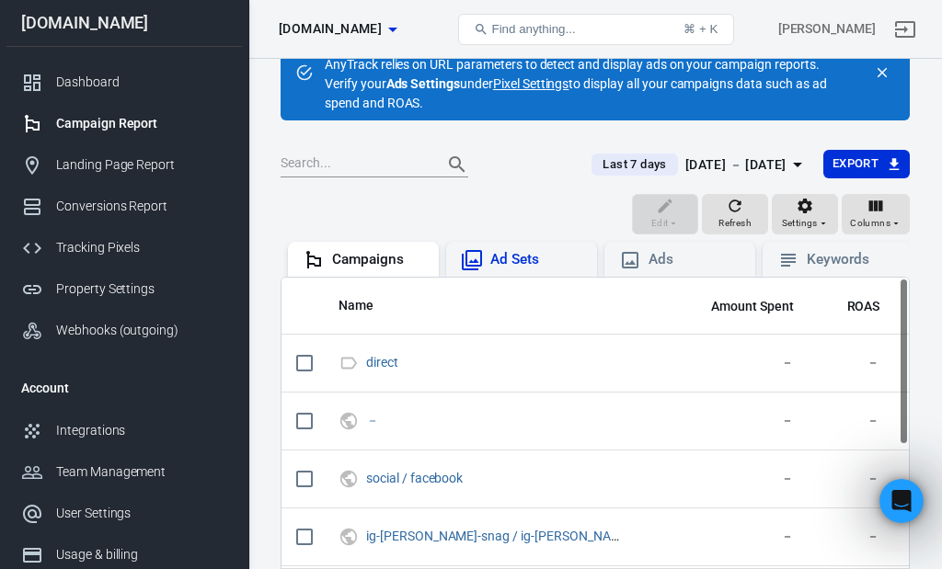
scroll to position [40, 0]
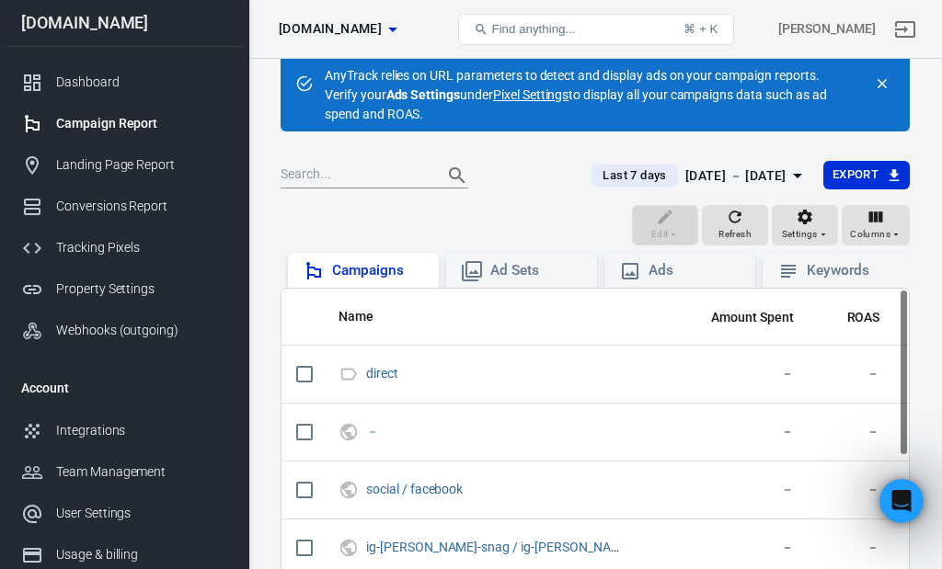
click at [359, 274] on div "Campaigns" at bounding box center [378, 270] width 92 height 19
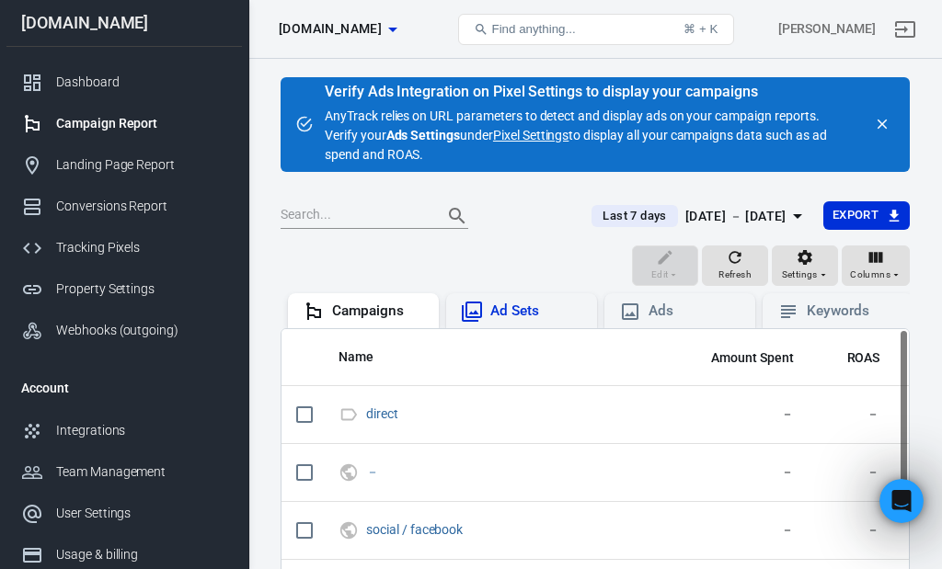
click at [535, 310] on div "Ad Sets" at bounding box center [536, 311] width 92 height 19
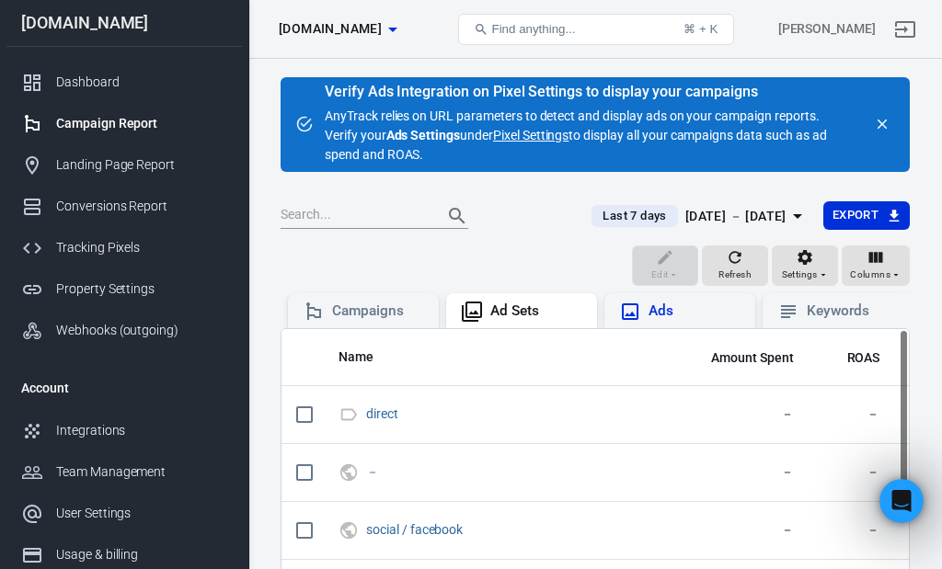
click at [685, 311] on div "Ads" at bounding box center [694, 311] width 92 height 19
click at [540, 138] on link "Pixel Settings" at bounding box center [530, 135] width 75 height 19
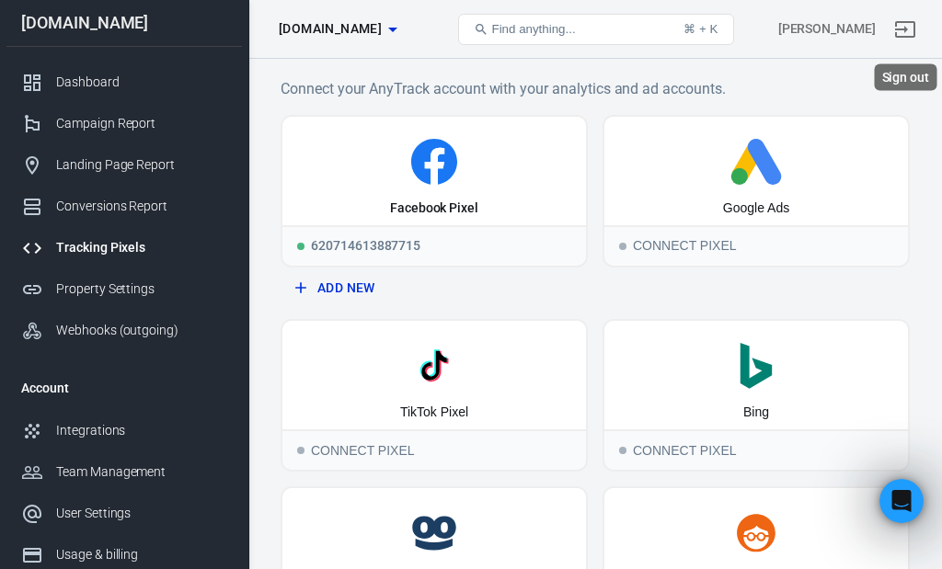
click at [905, 33] on icon "Sign out" at bounding box center [905, 29] width 22 height 22
